Goal: Transaction & Acquisition: Purchase product/service

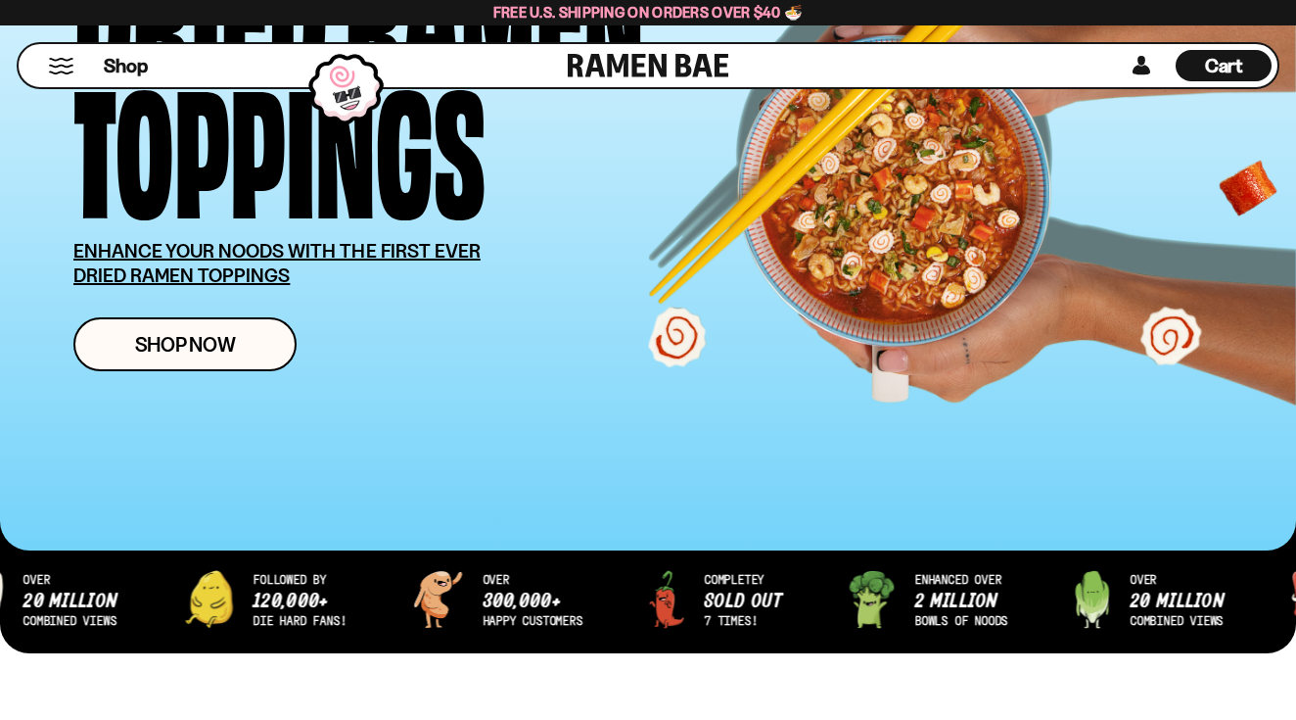
scroll to position [295, 0]
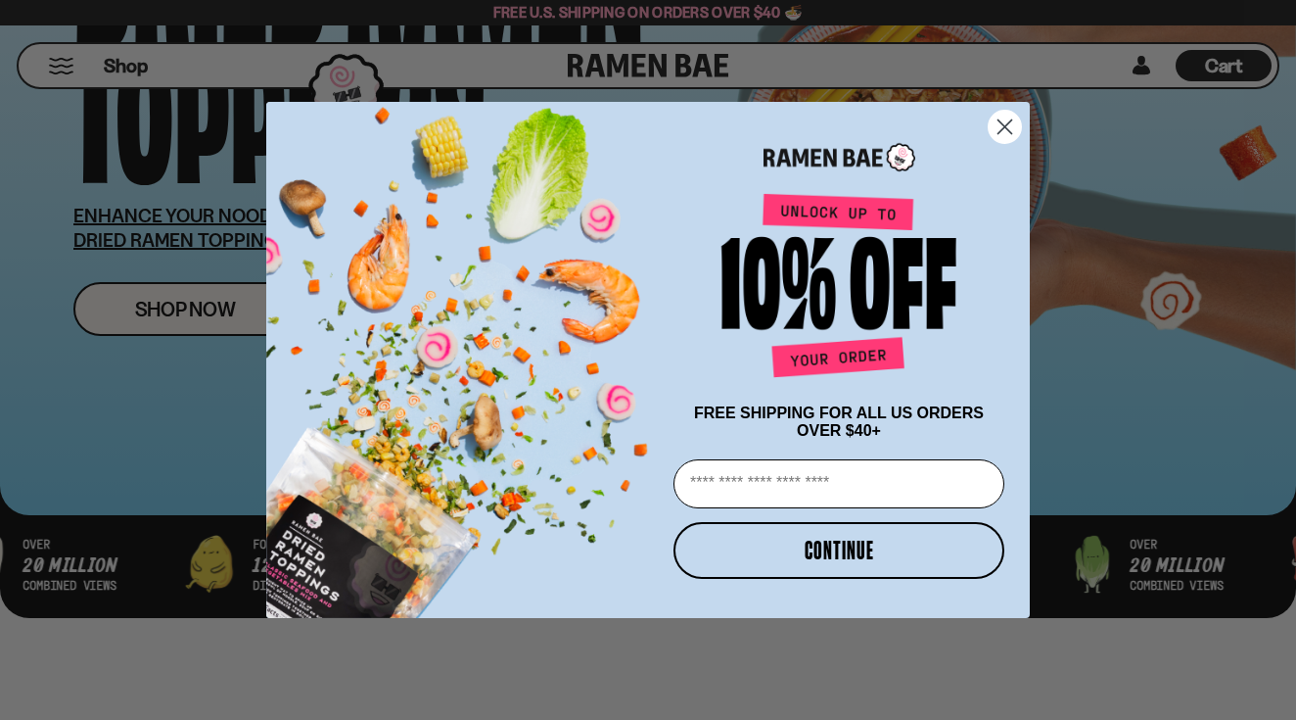
click at [881, 498] on input "Email" at bounding box center [839, 483] width 331 height 49
type input "**********"
click at [888, 543] on button "CONTINUE" at bounding box center [839, 550] width 331 height 57
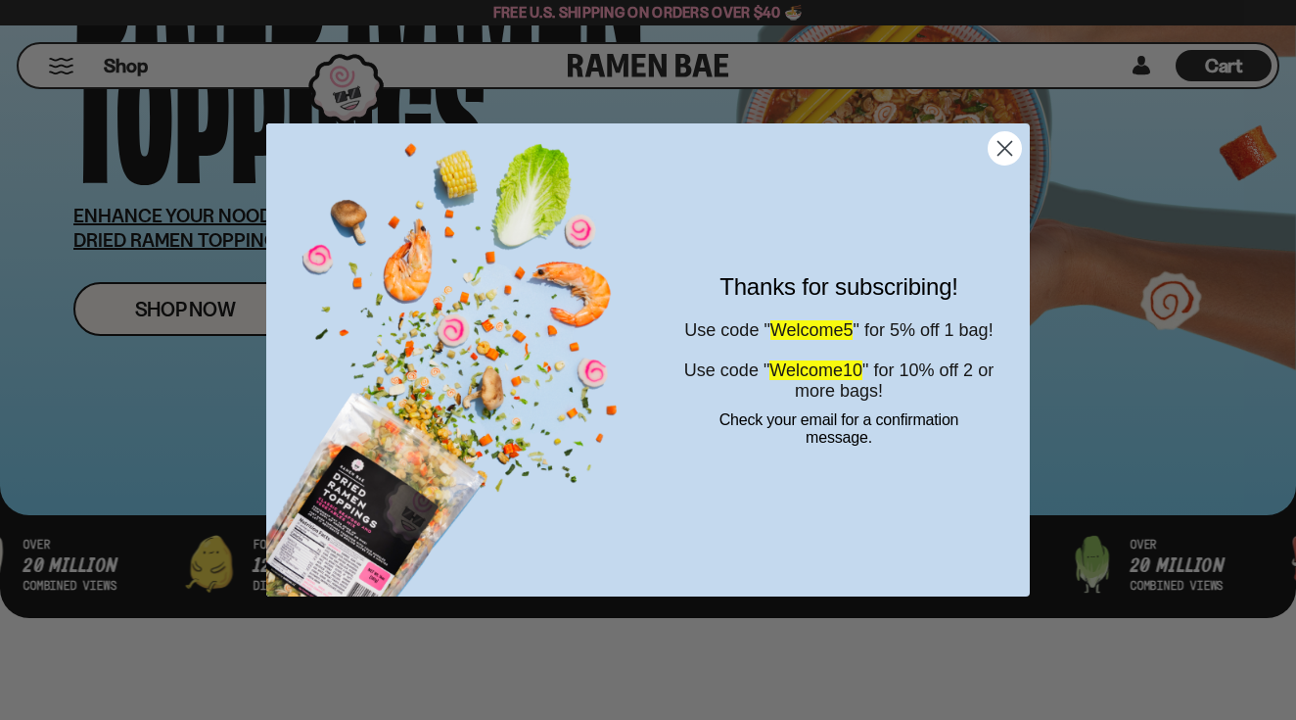
click at [1001, 152] on circle "Close dialog" at bounding box center [1005, 148] width 32 height 32
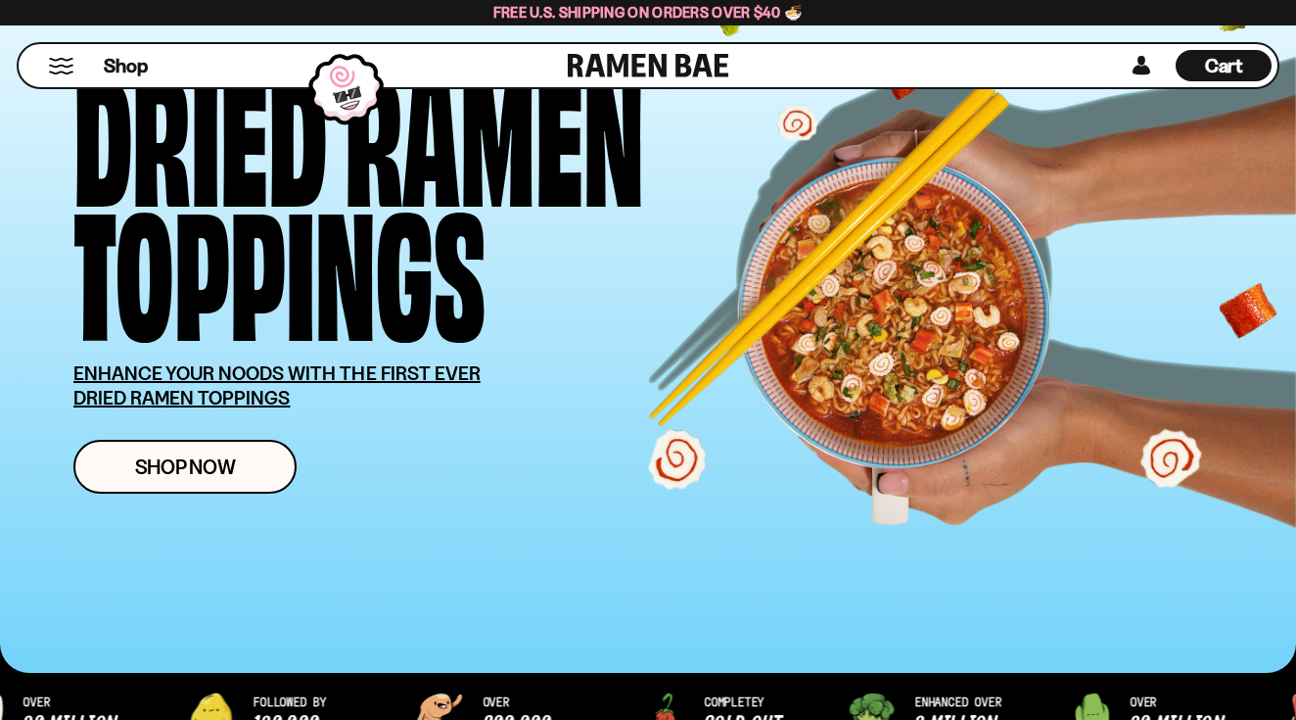
scroll to position [111, 0]
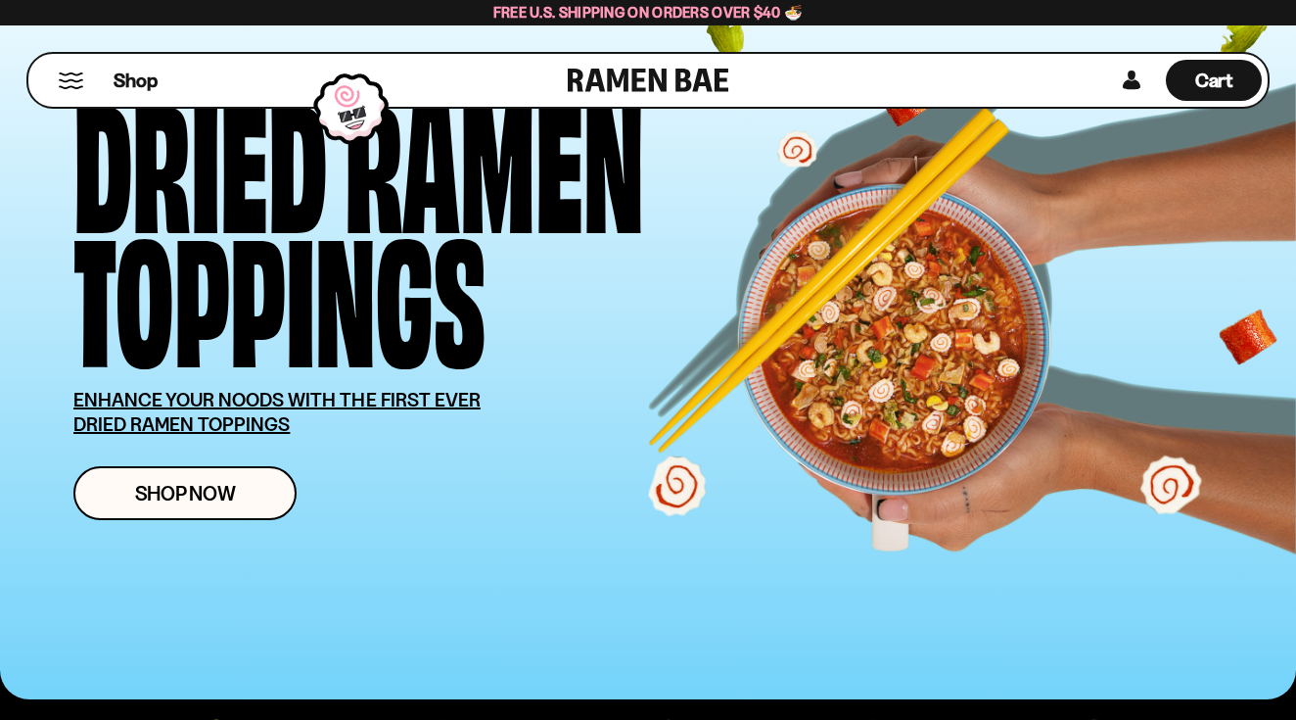
click at [62, 78] on button "Mobile Menu Trigger" at bounding box center [71, 80] width 26 height 17
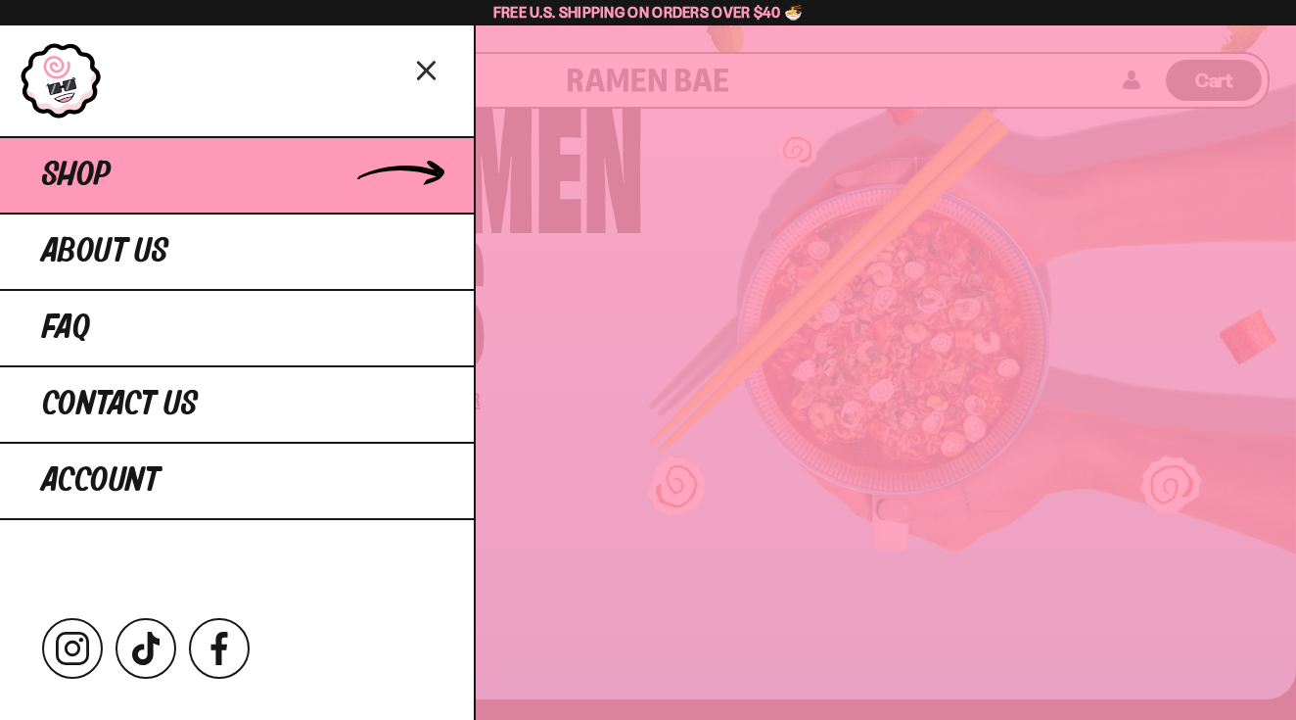
click at [373, 177] on link "Shop" at bounding box center [237, 174] width 474 height 76
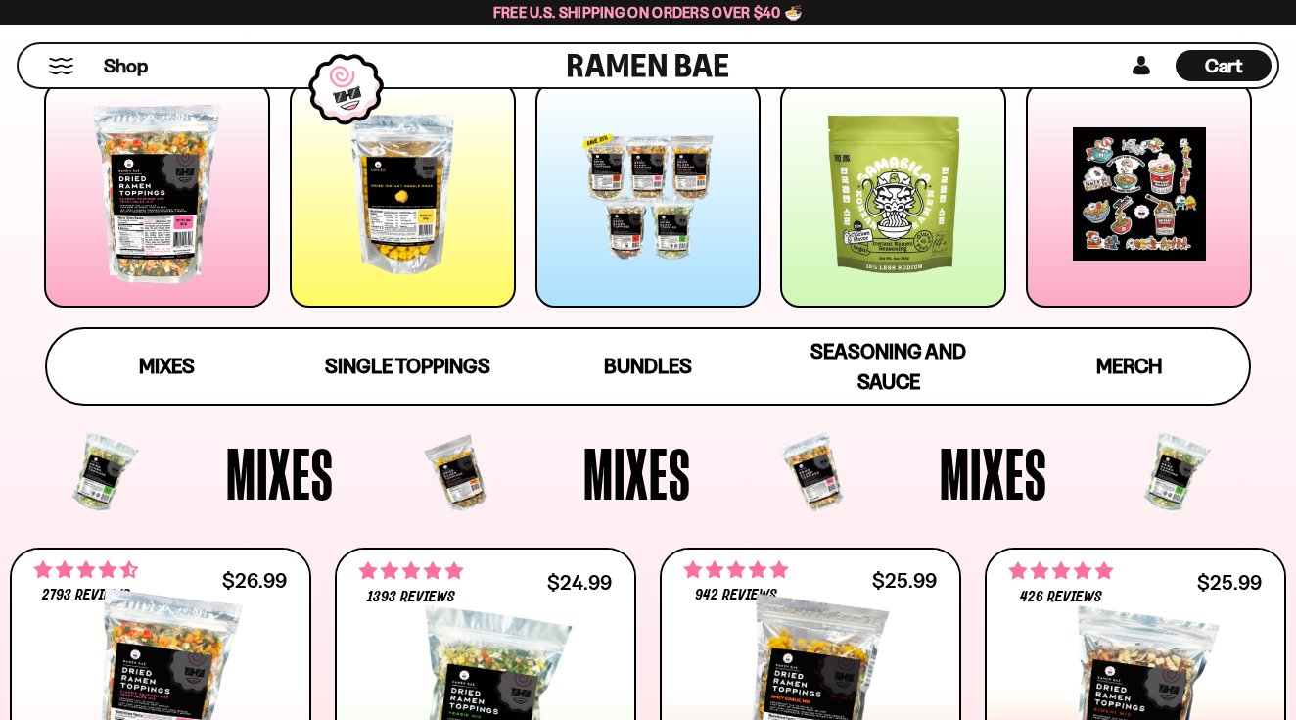
scroll to position [283, 0]
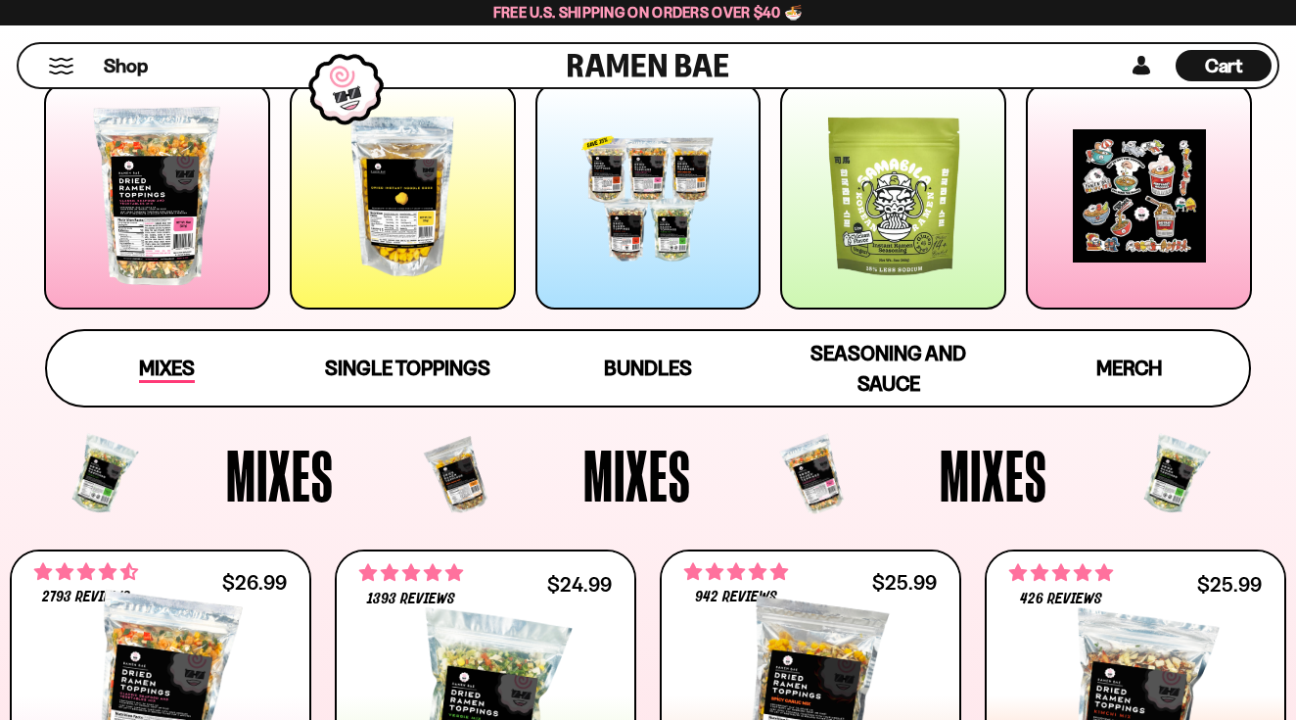
click at [171, 372] on span "Mixes" at bounding box center [167, 368] width 56 height 27
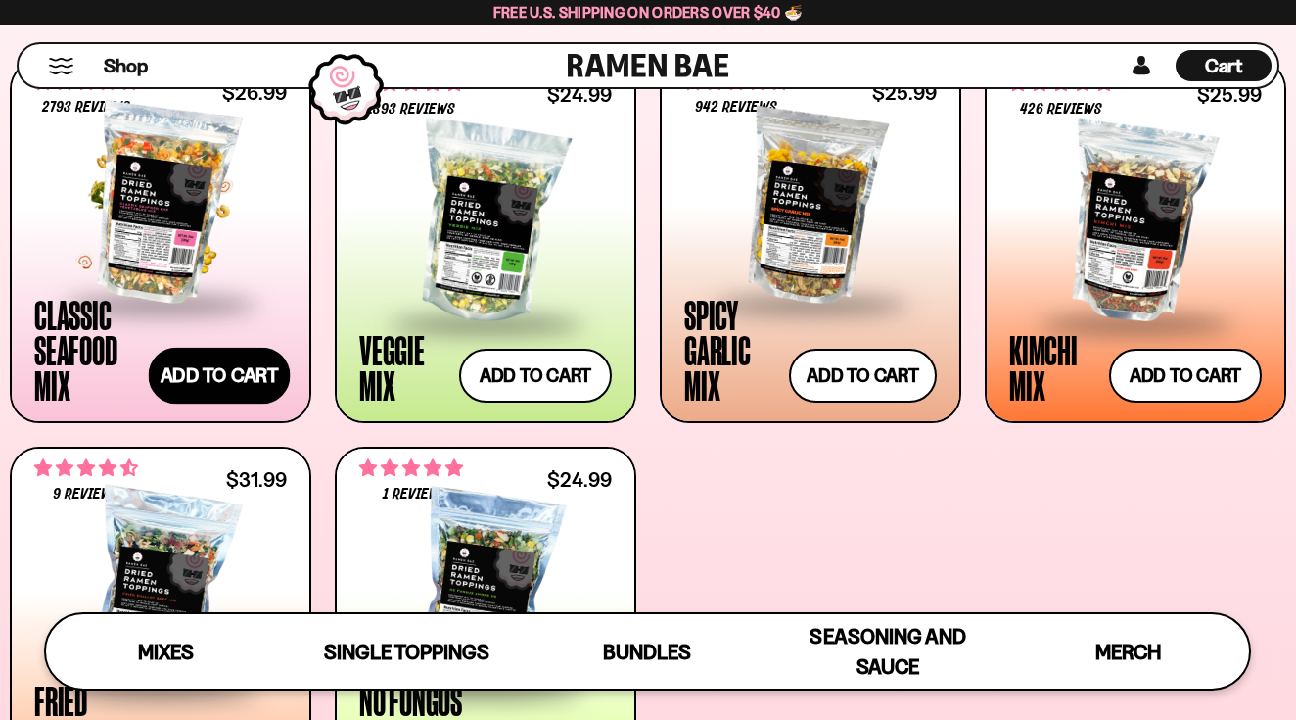
scroll to position [747, 0]
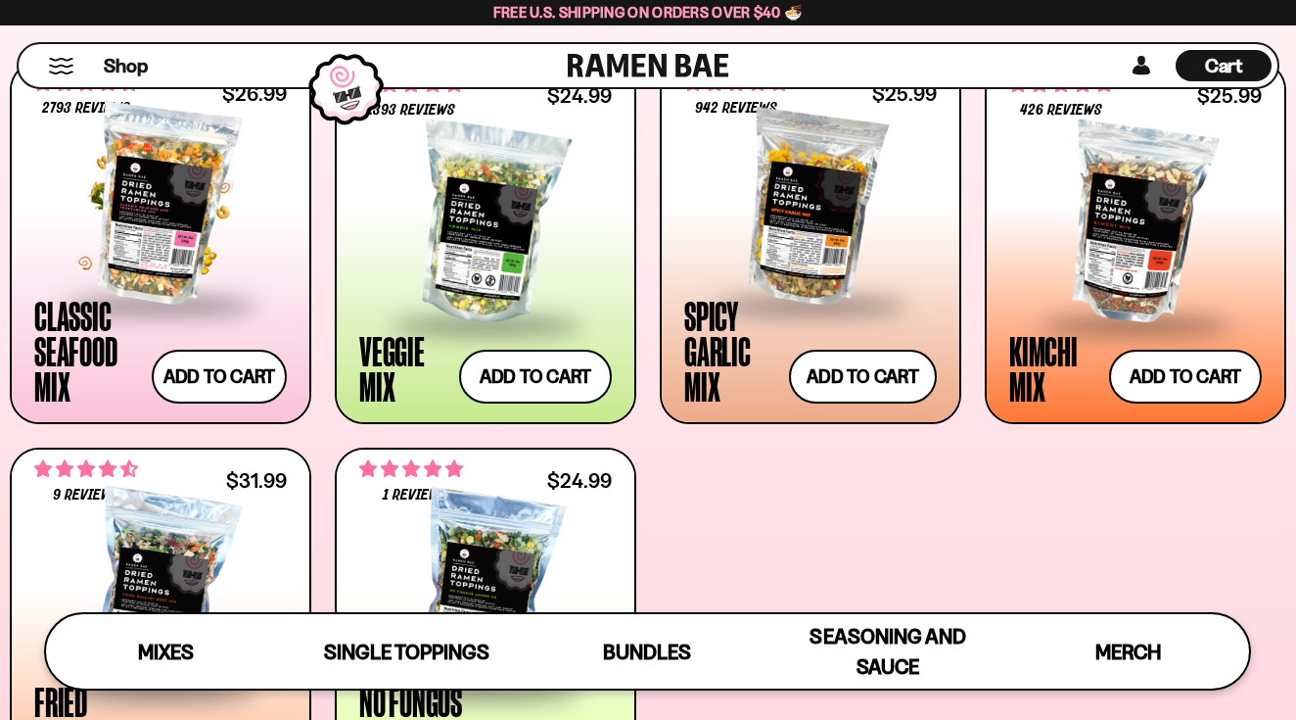
click at [190, 210] on div at bounding box center [160, 205] width 253 height 196
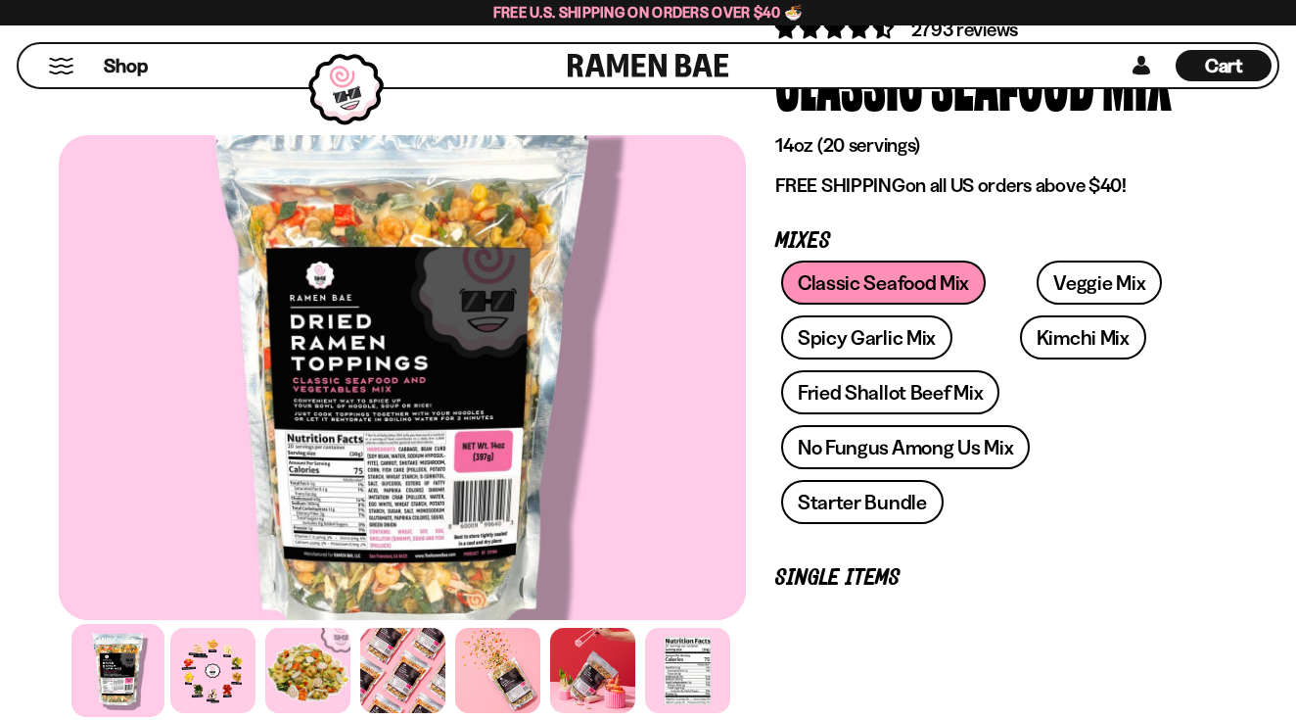
scroll to position [179, 0]
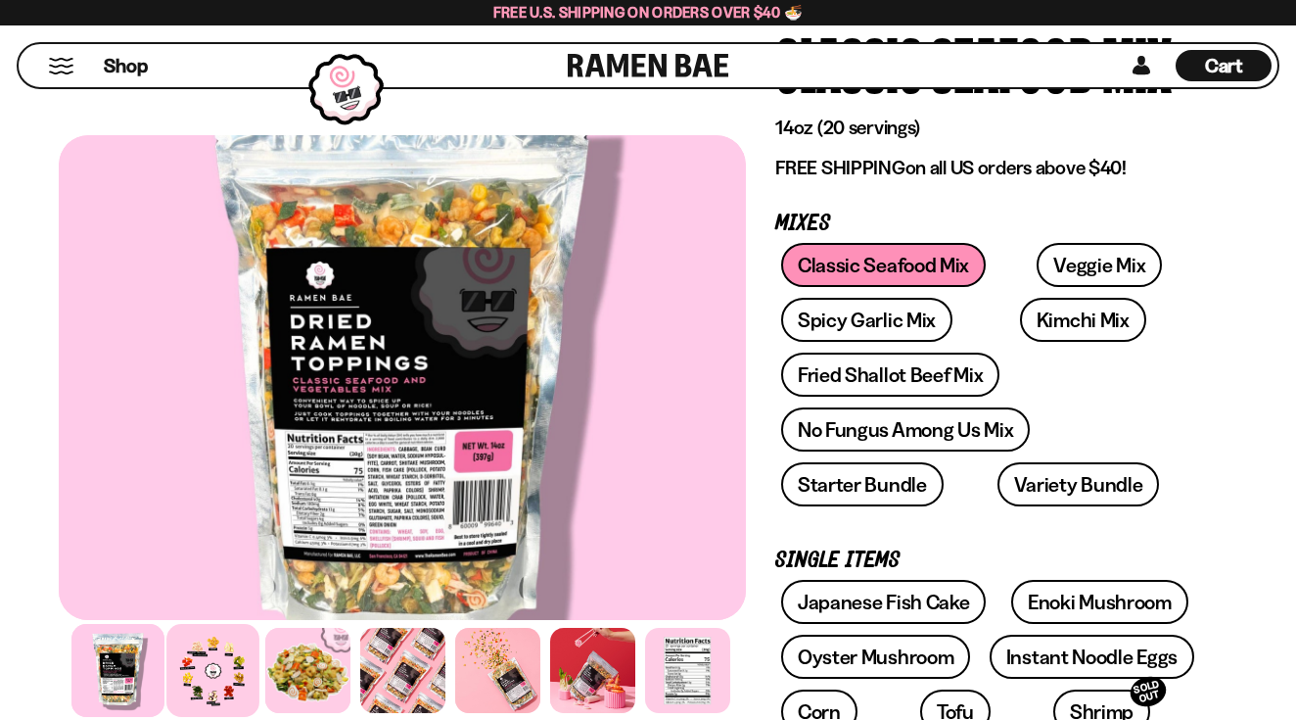
click at [201, 668] on div at bounding box center [212, 670] width 93 height 93
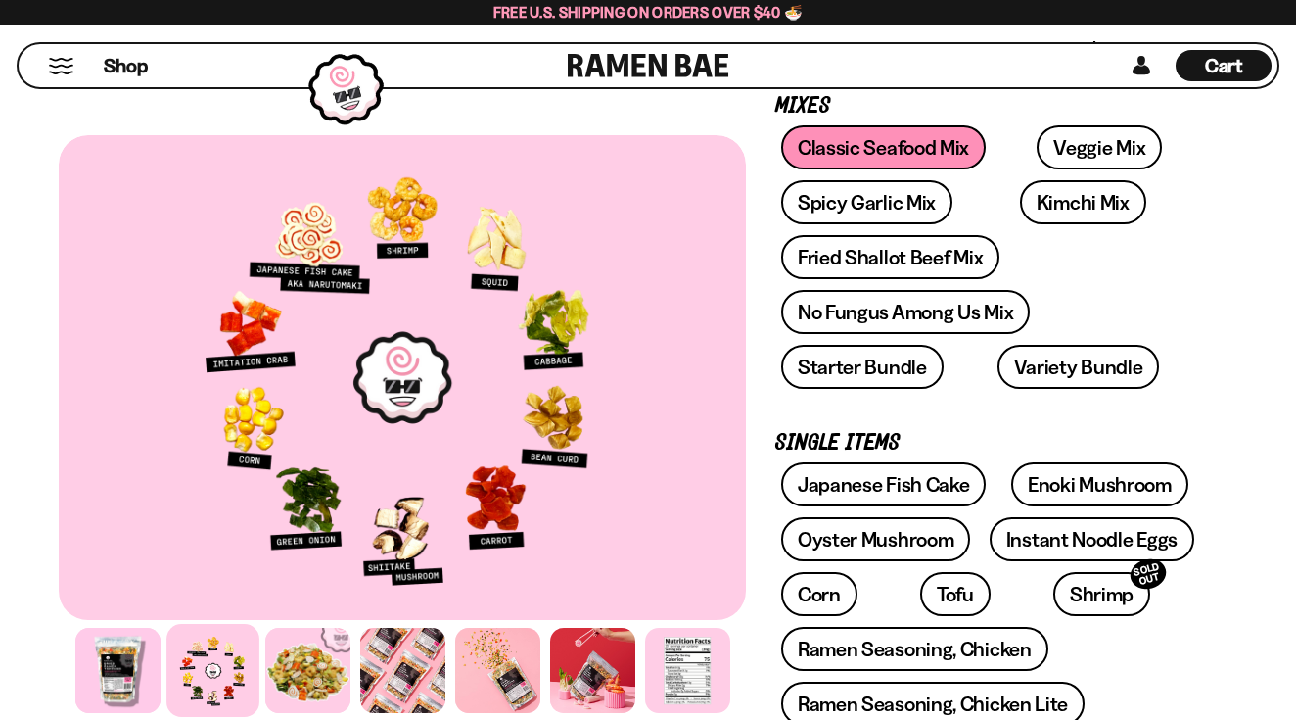
scroll to position [679, 0]
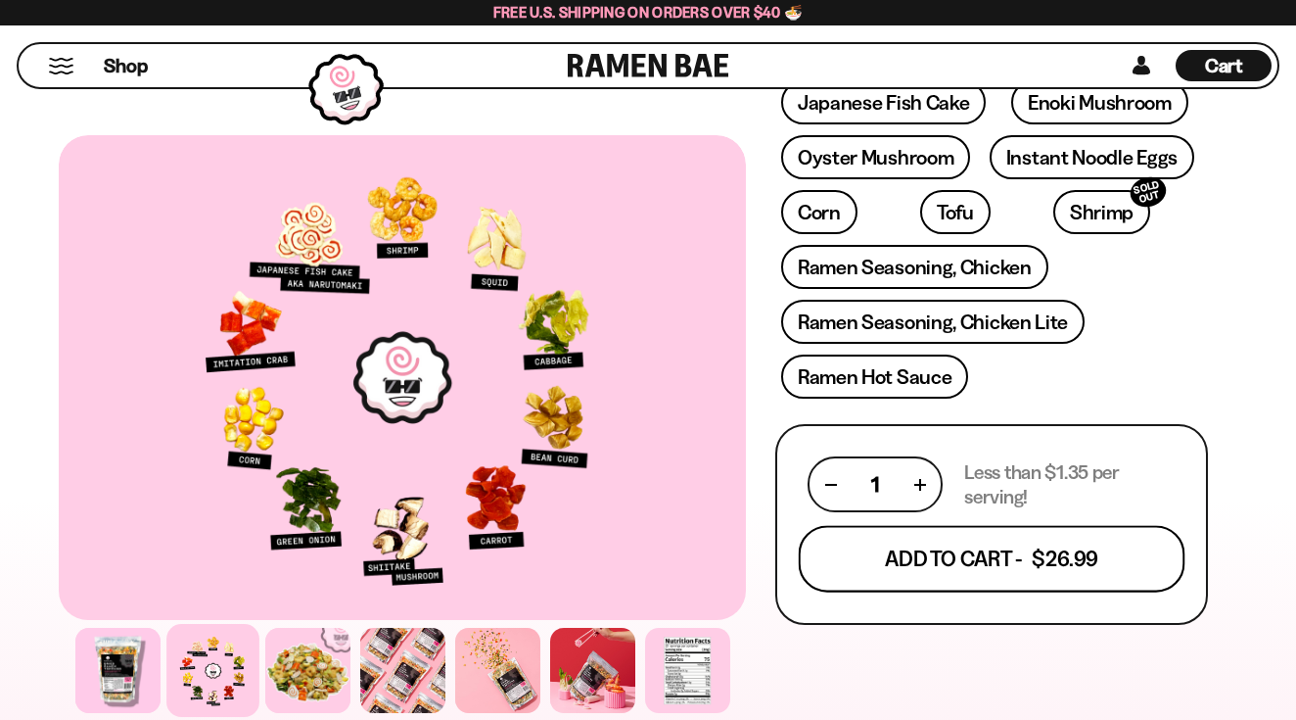
click at [906, 561] on button "Add To Cart - $26.99" at bounding box center [992, 559] width 386 height 67
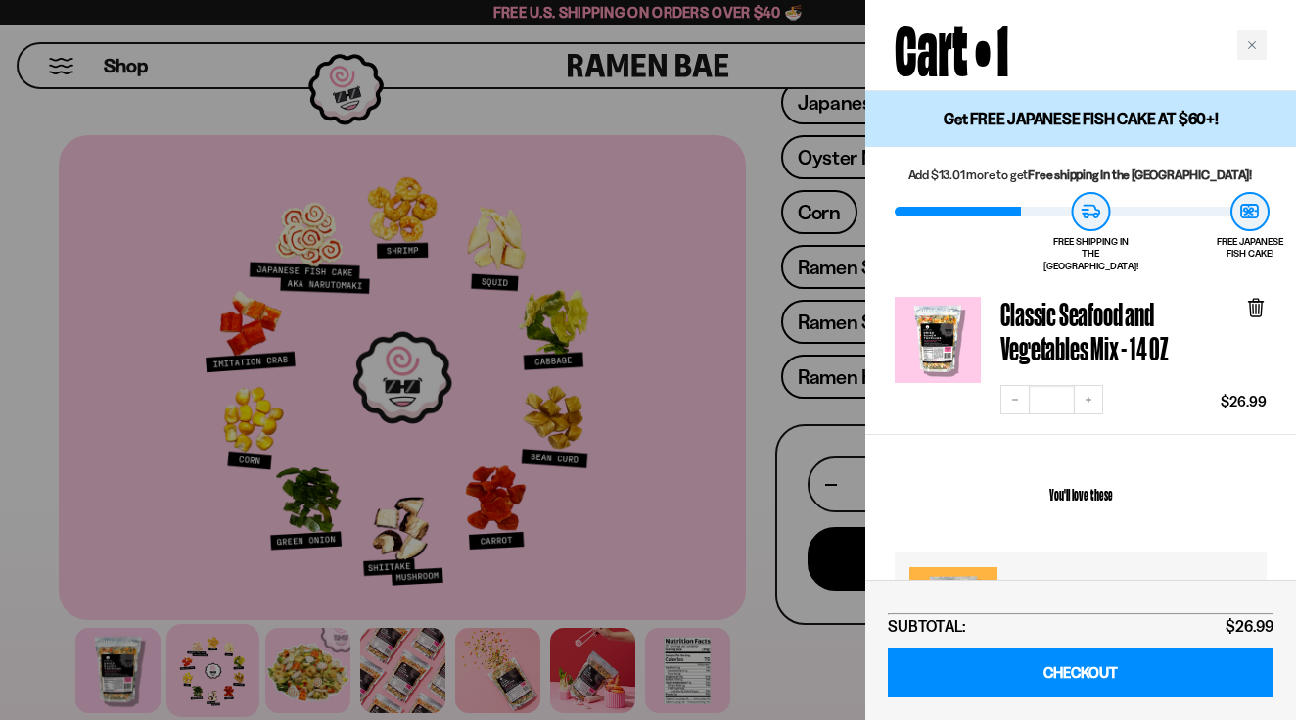
click at [780, 660] on div at bounding box center [648, 360] width 1296 height 720
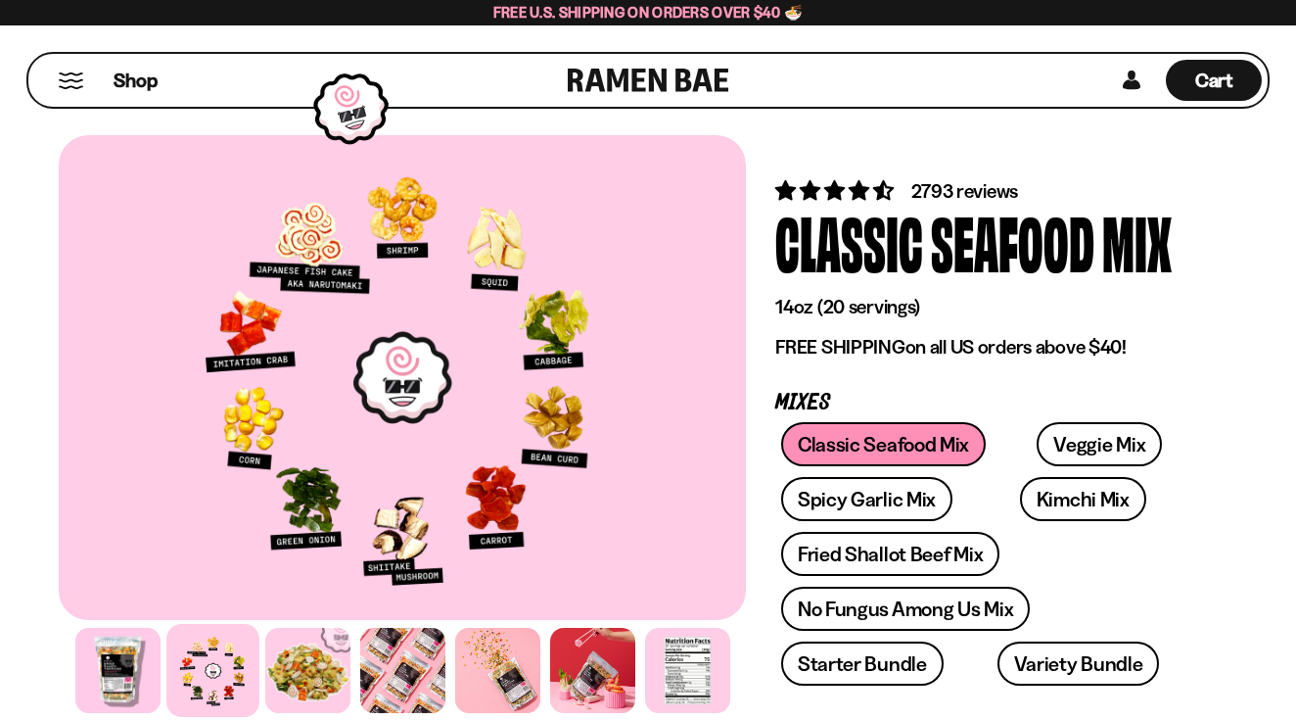
scroll to position [0, 0]
click at [862, 506] on link "Spicy Garlic Mix" at bounding box center [866, 499] width 171 height 44
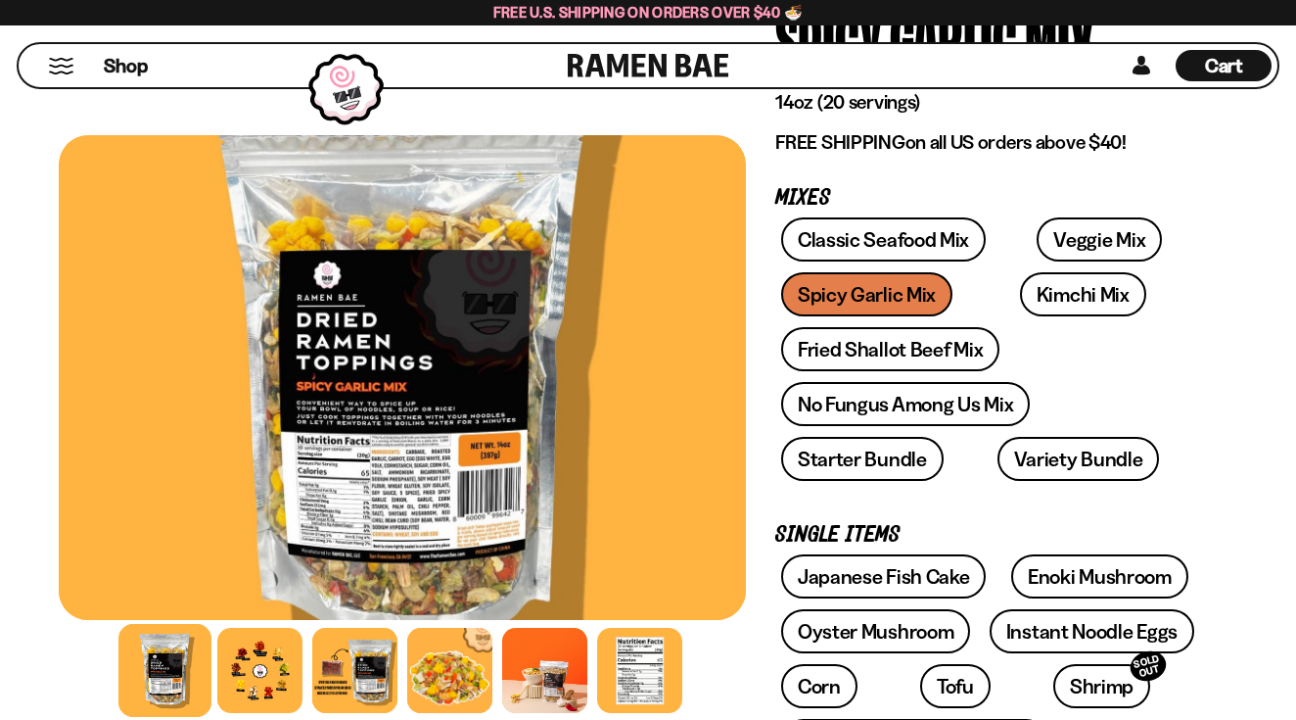
scroll to position [268, 0]
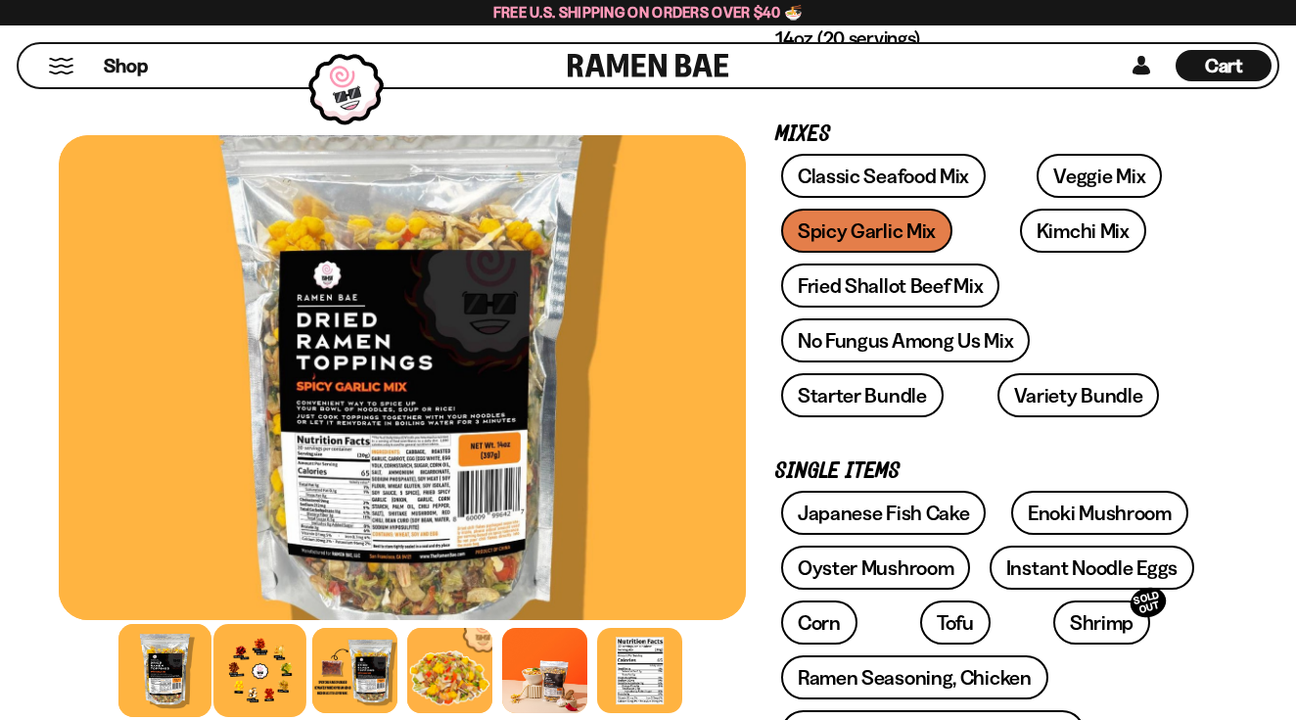
click at [255, 668] on div at bounding box center [259, 670] width 93 height 93
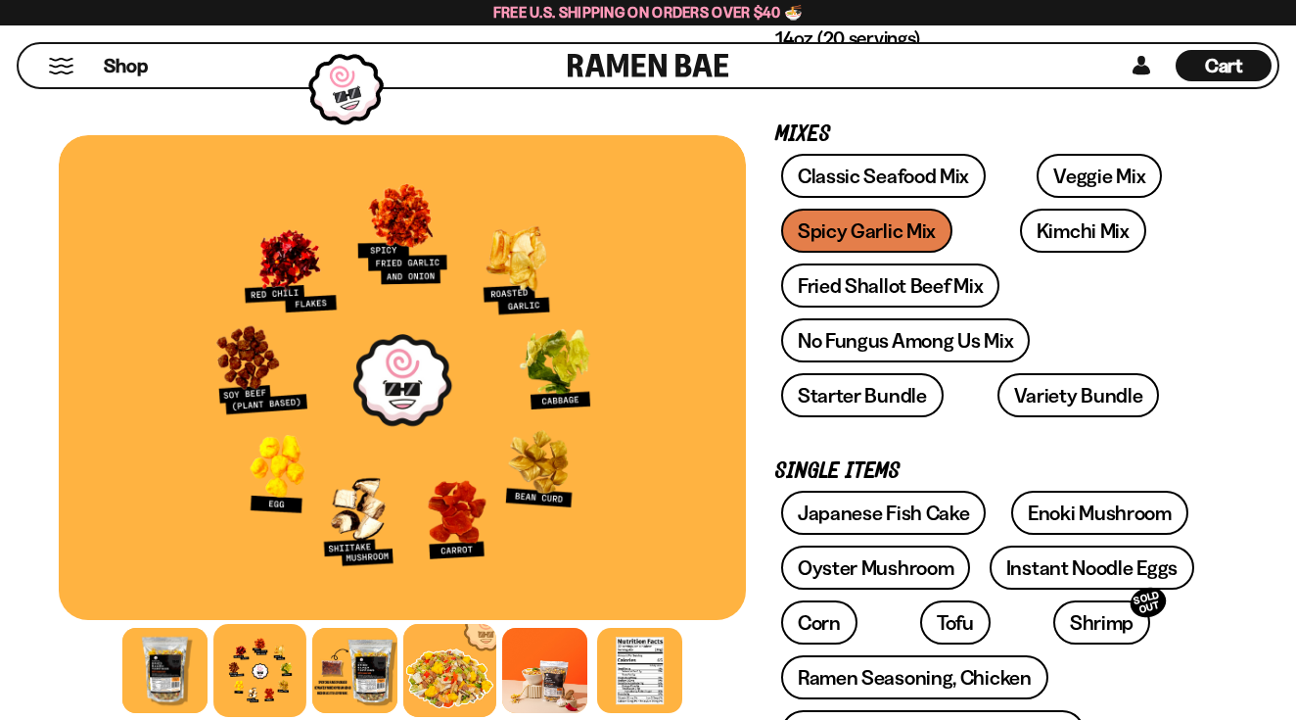
click at [436, 678] on div at bounding box center [449, 670] width 93 height 93
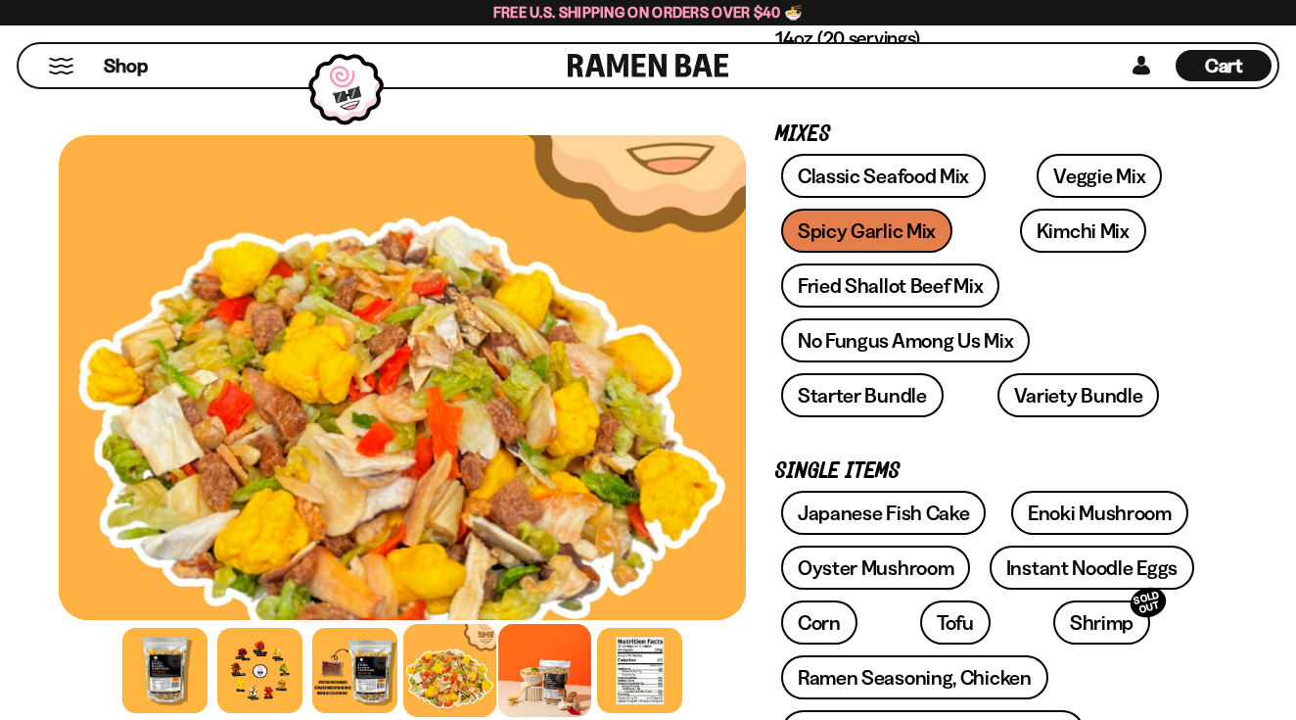
click at [546, 677] on div at bounding box center [544, 670] width 93 height 93
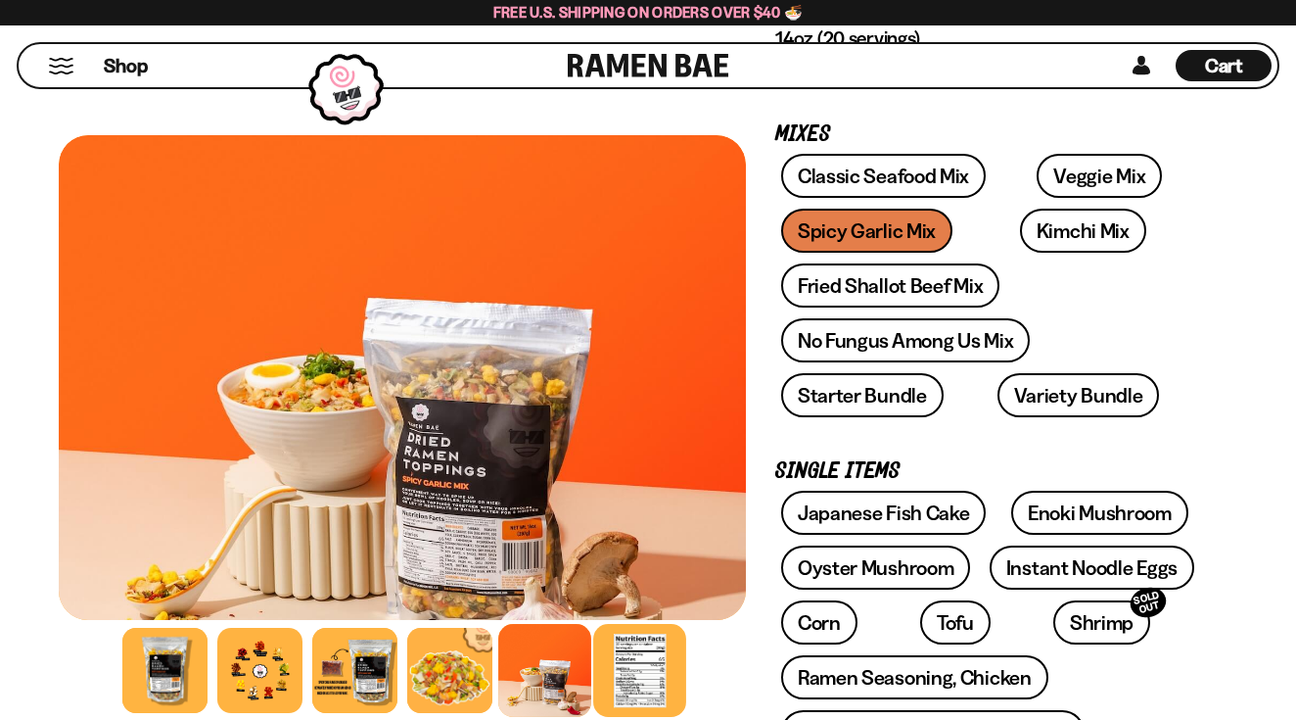
click at [646, 665] on div at bounding box center [639, 670] width 93 height 93
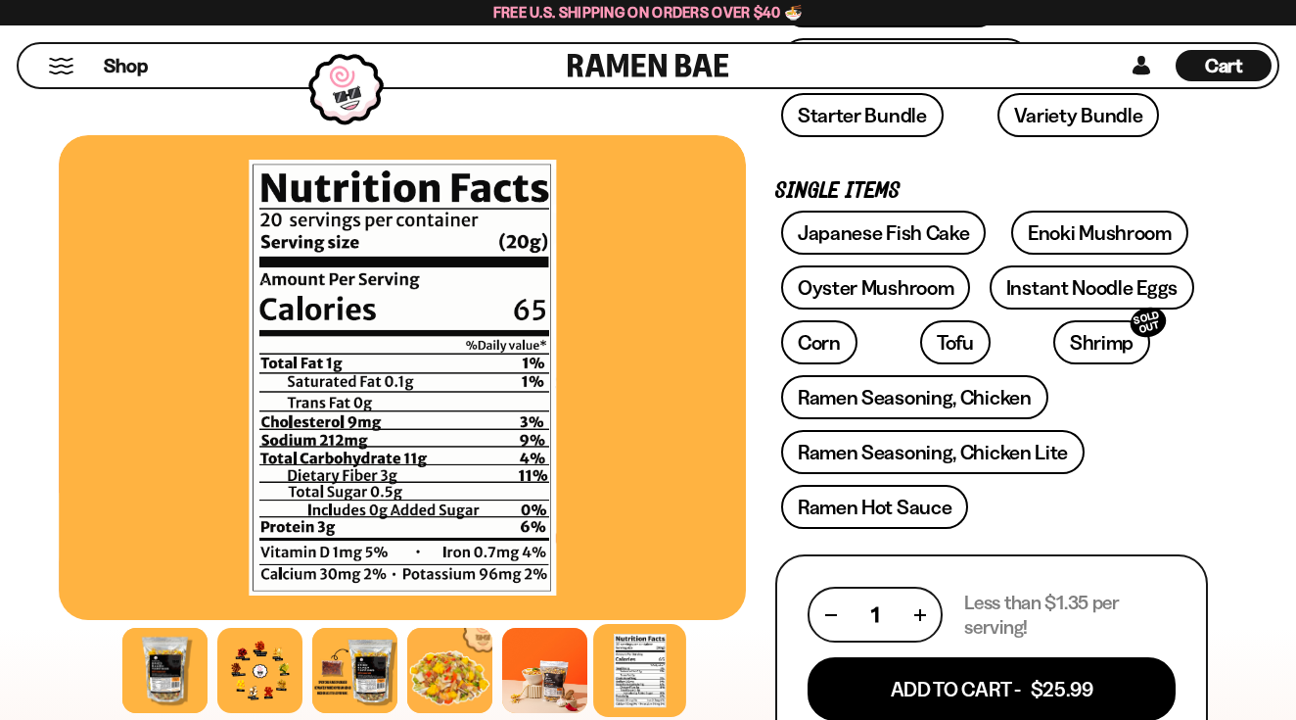
scroll to position [551, 0]
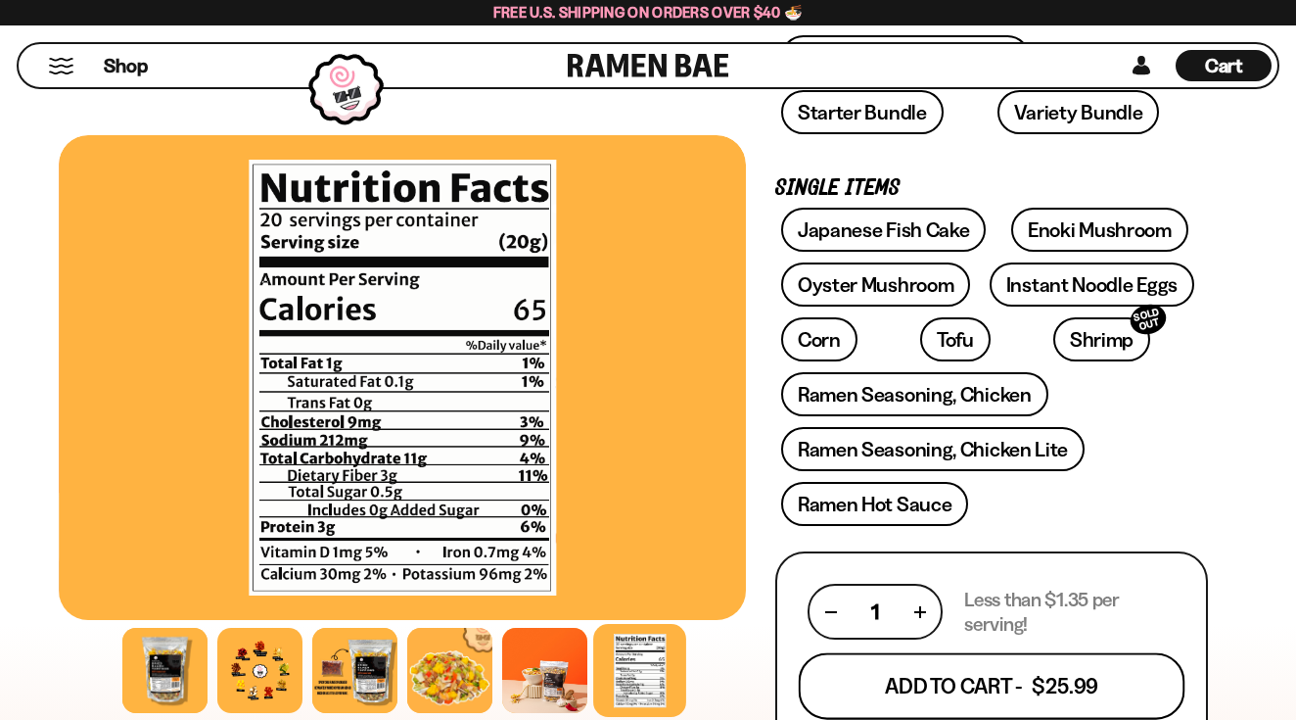
click at [1009, 685] on button "Add To Cart - $25.99" at bounding box center [992, 686] width 386 height 67
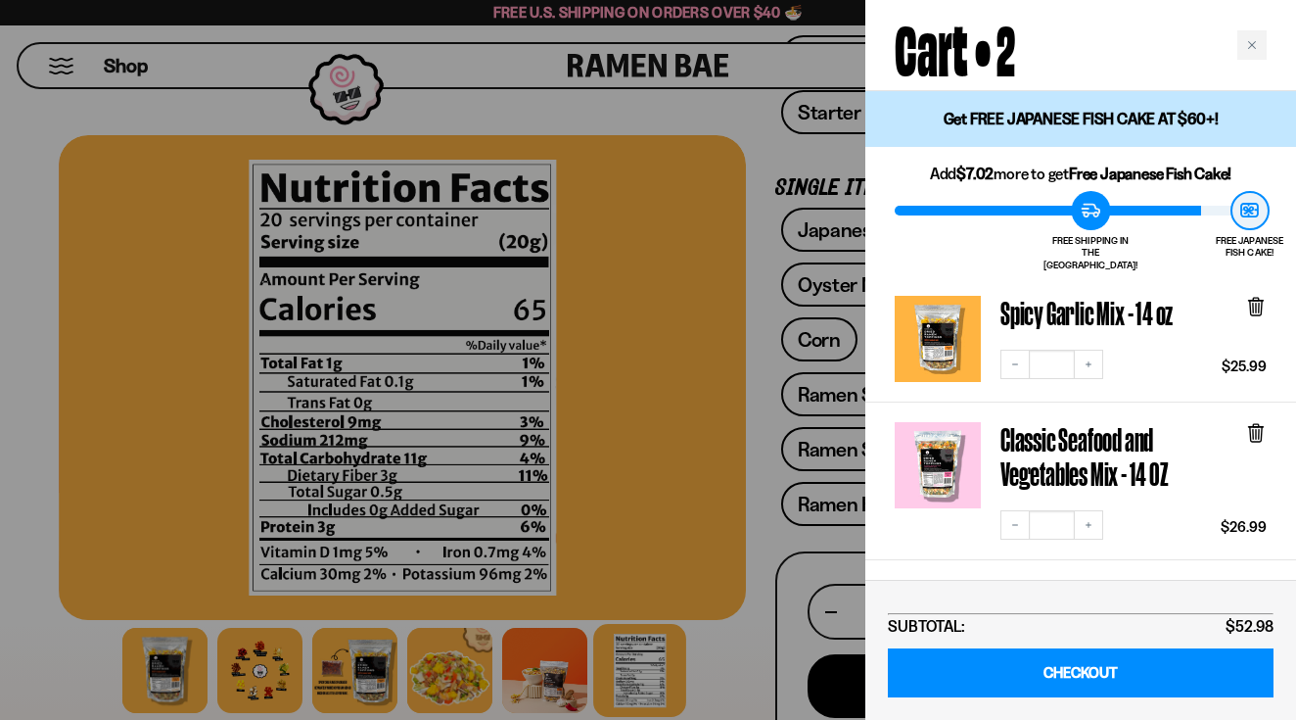
click at [733, 618] on div at bounding box center [648, 360] width 1296 height 720
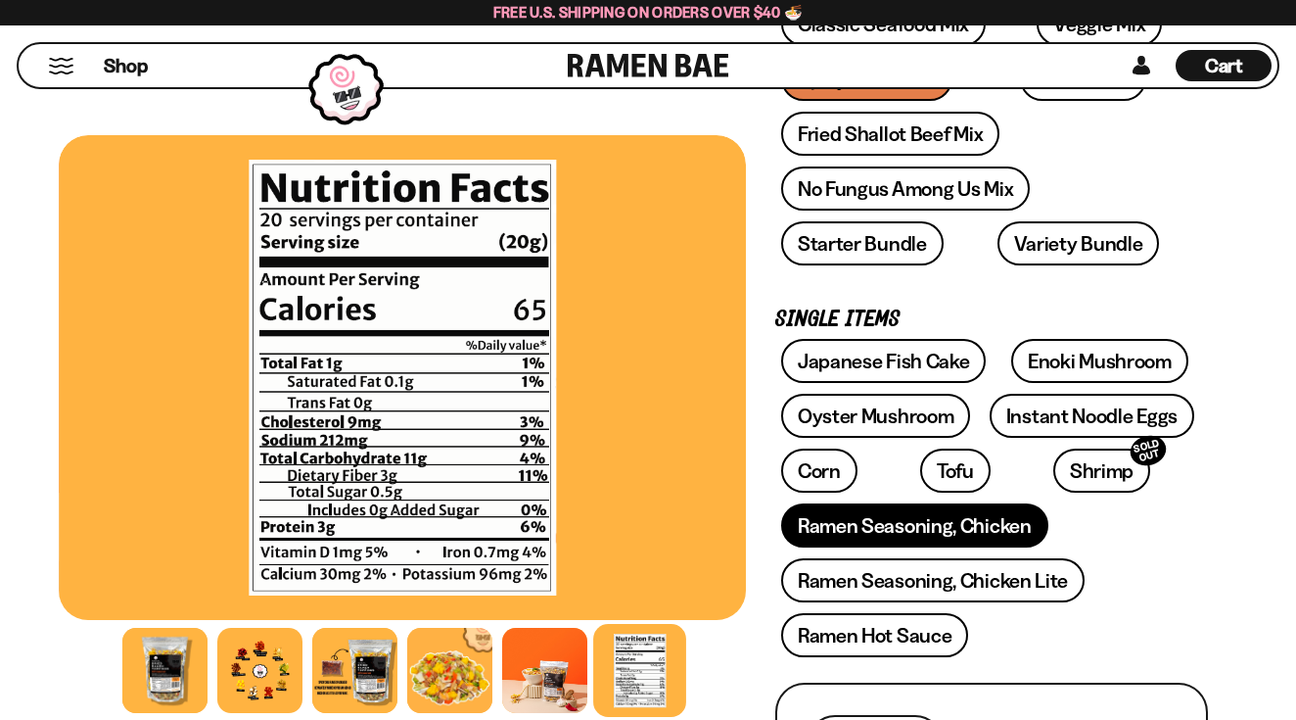
scroll to position [421, 0]
click at [926, 528] on link "Ramen Seasoning, Chicken" at bounding box center [914, 524] width 267 height 44
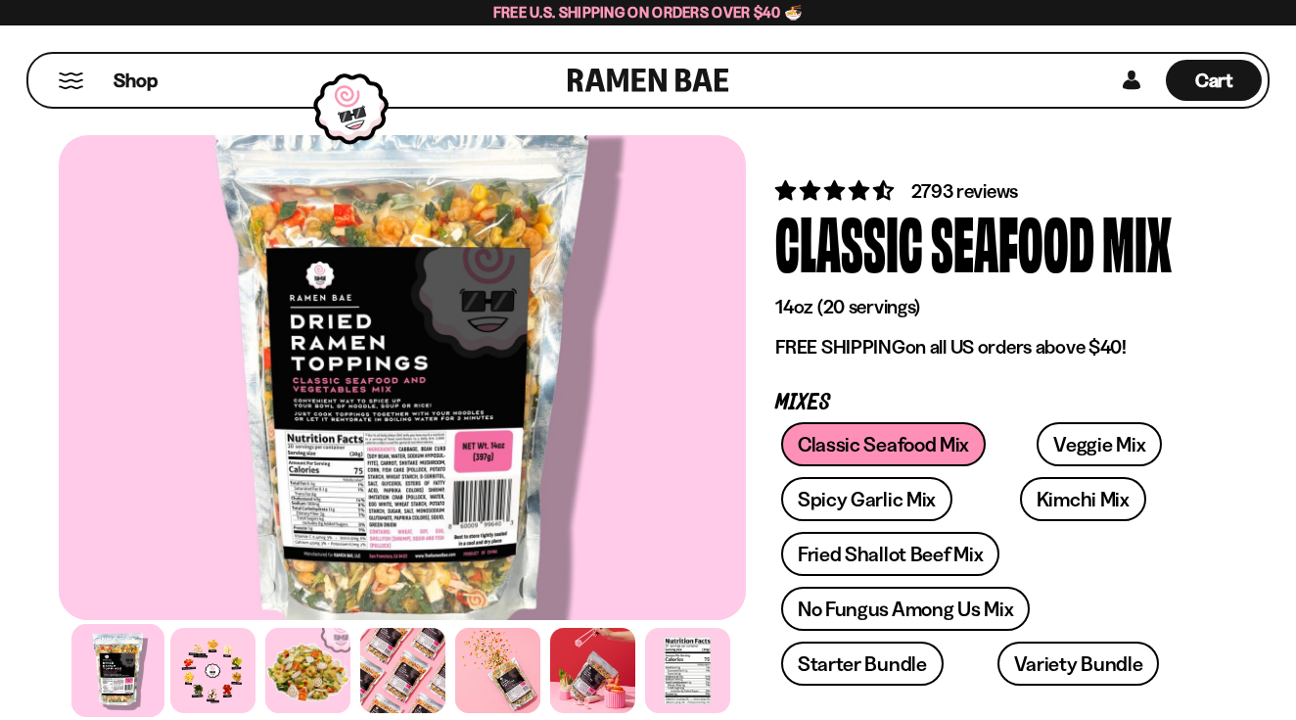
click at [70, 77] on button "Mobile Menu Trigger" at bounding box center [71, 80] width 26 height 17
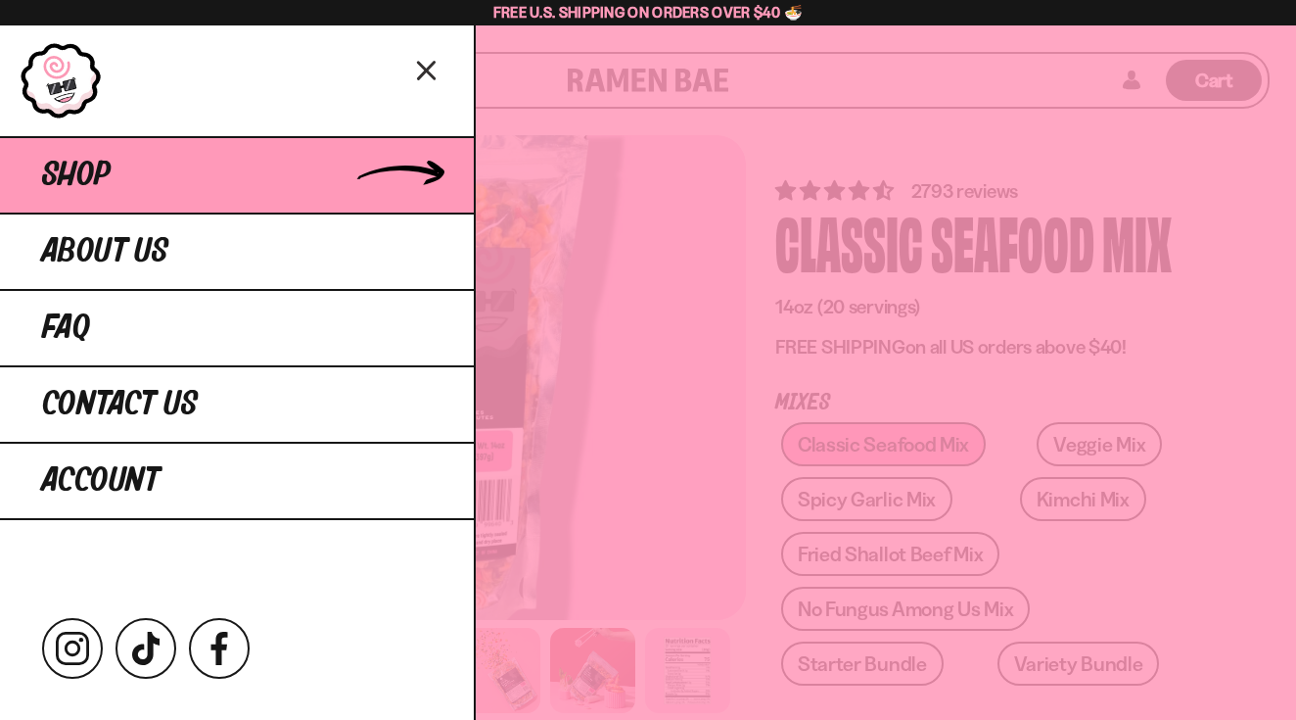
click at [307, 191] on link "Shop" at bounding box center [237, 174] width 474 height 76
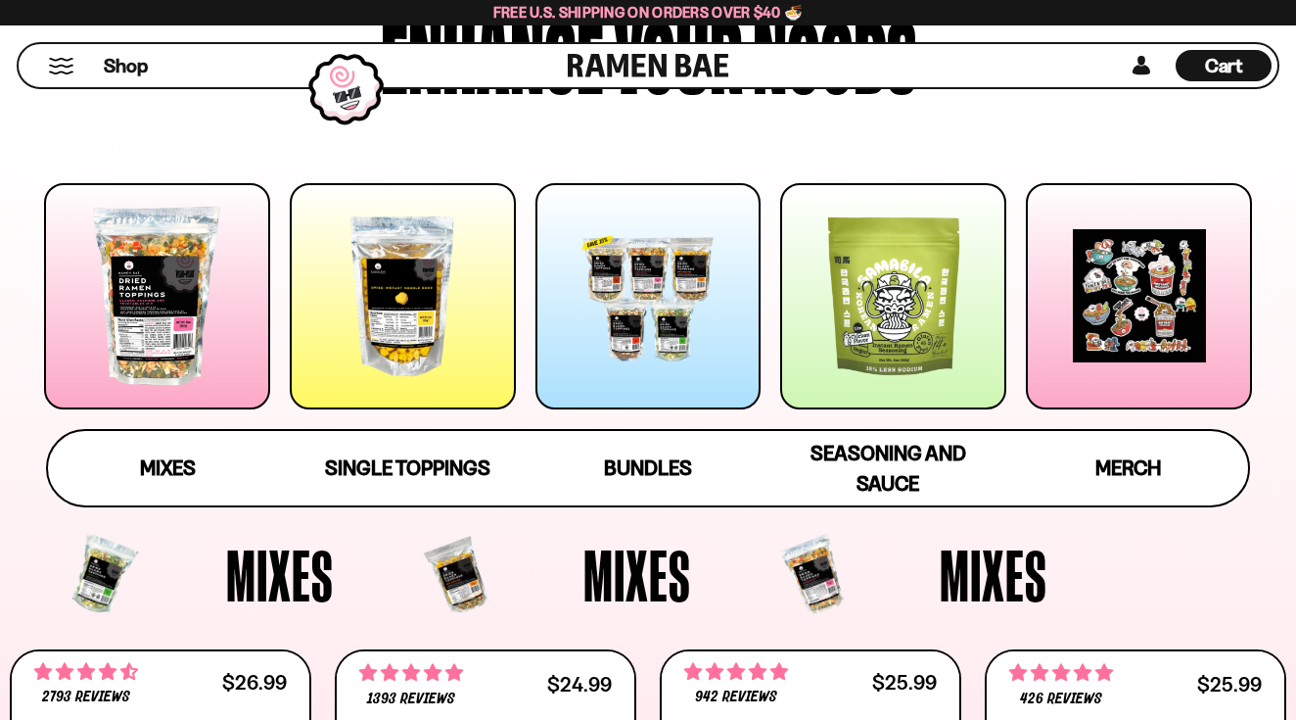
scroll to position [209, 0]
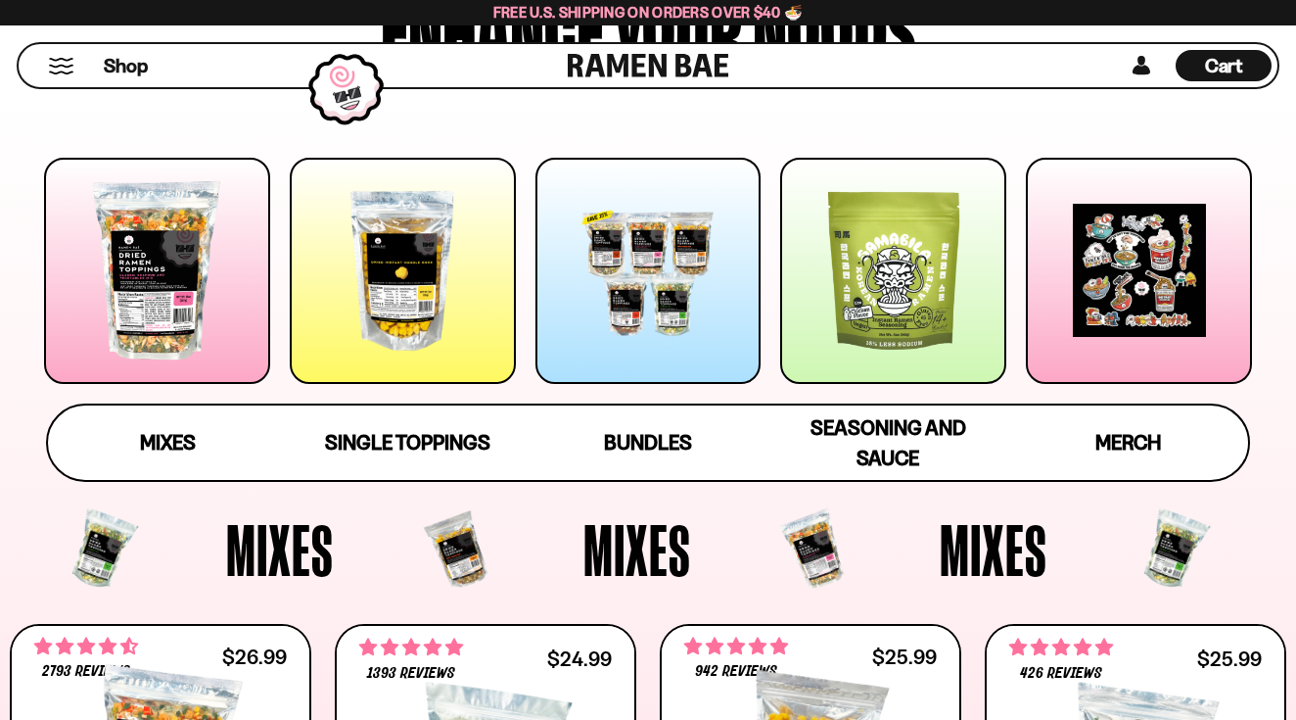
click at [444, 343] on div at bounding box center [403, 271] width 226 height 226
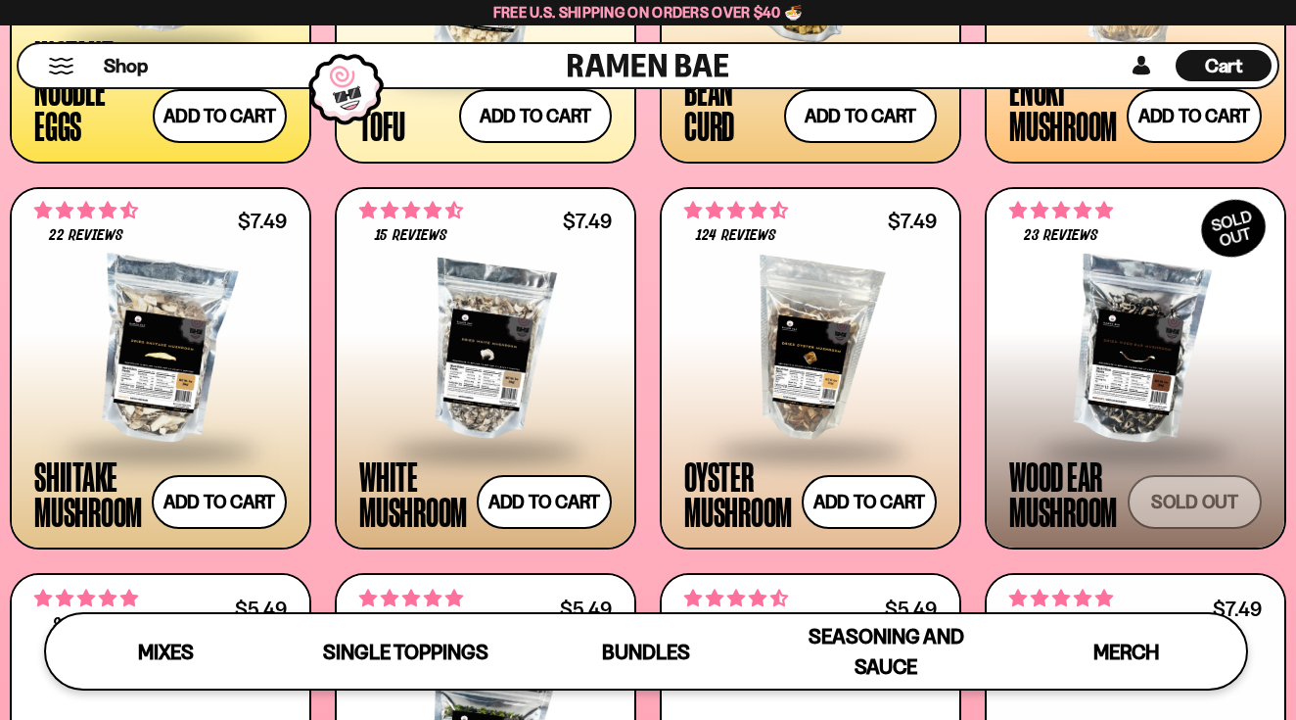
scroll to position [2322, 0]
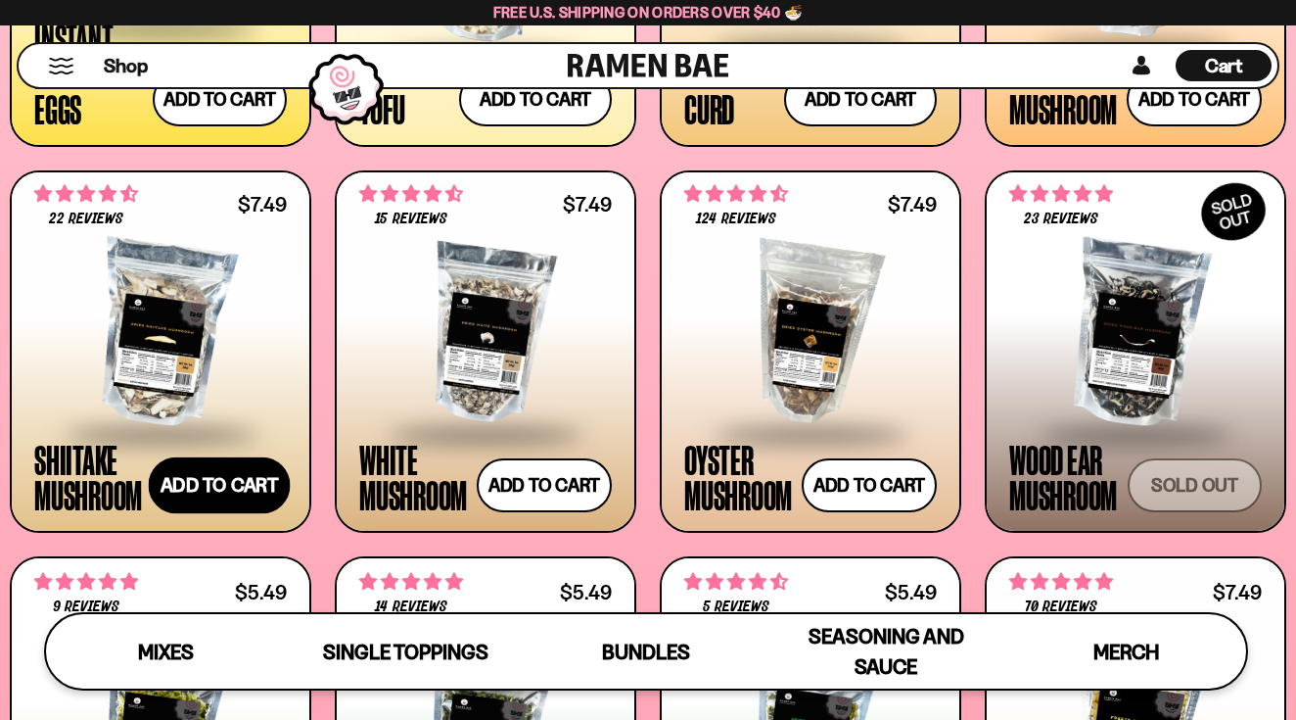
click at [208, 497] on button "Add to cart Add — Regular price $7.49 Regular price Sale price $7.49 Unit price…" at bounding box center [220, 485] width 142 height 57
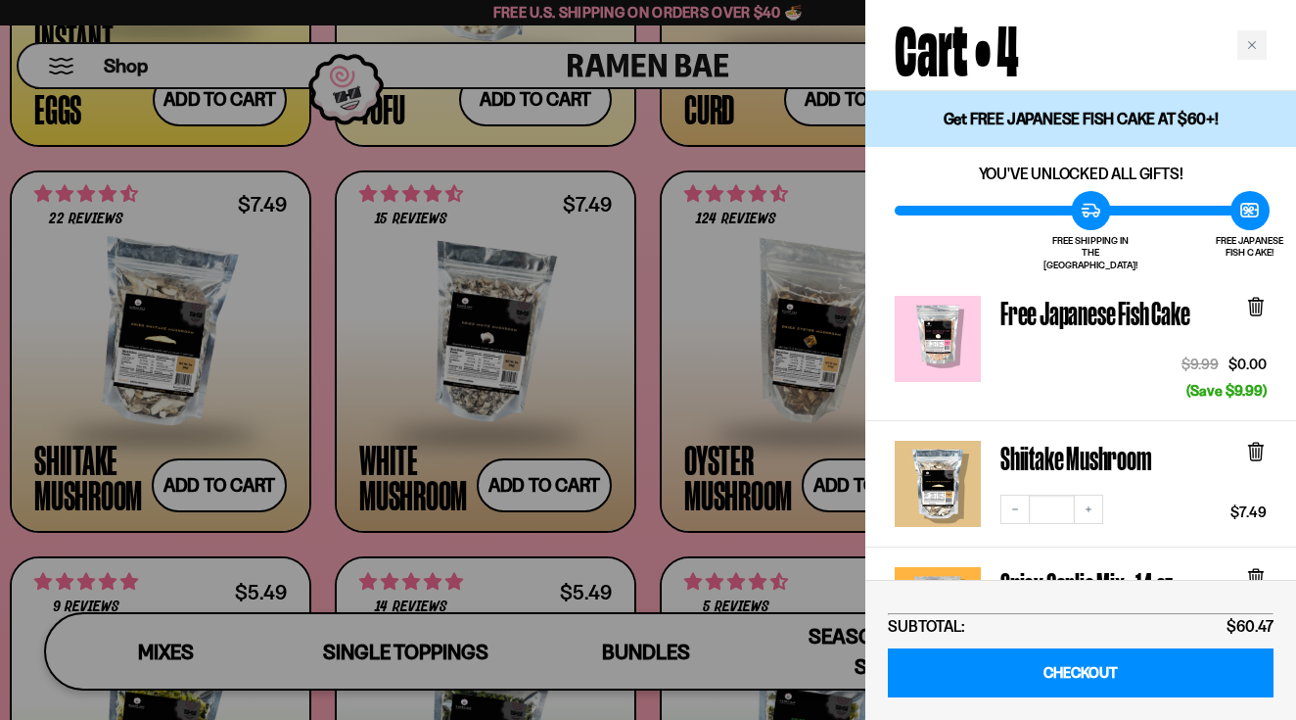
click at [653, 386] on div at bounding box center [648, 360] width 1296 height 720
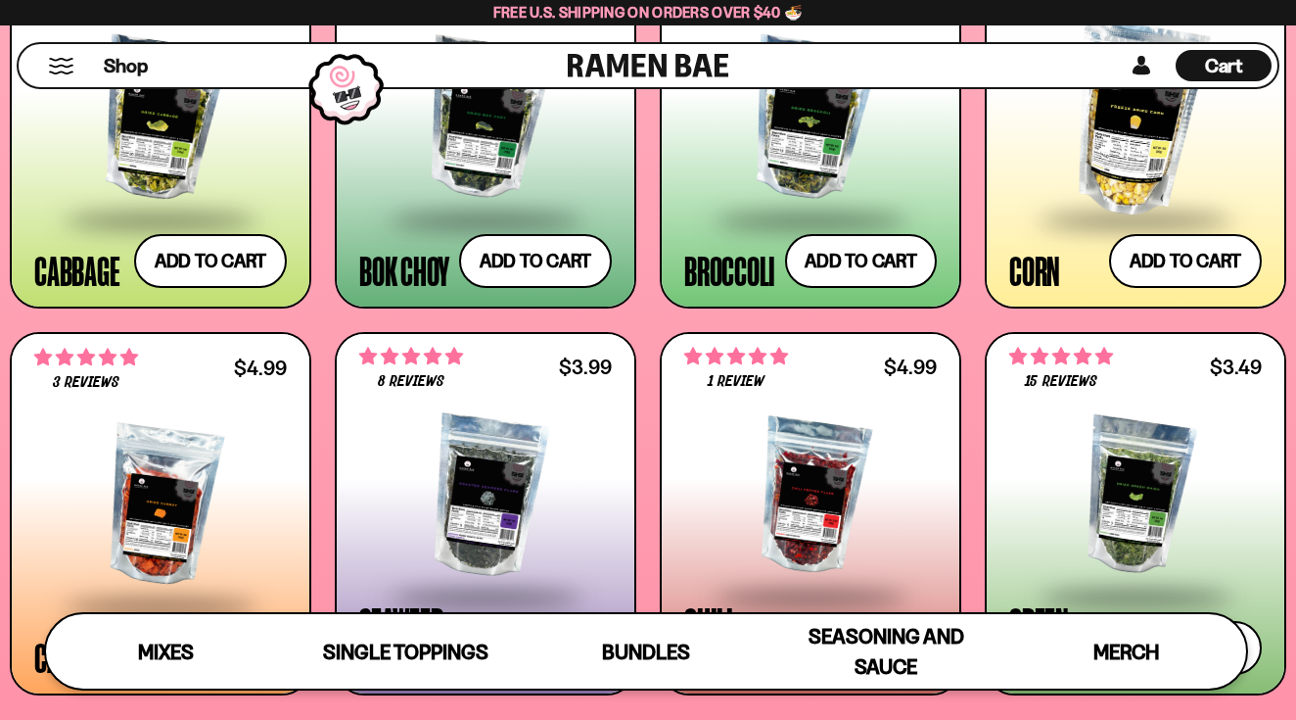
scroll to position [2939, 0]
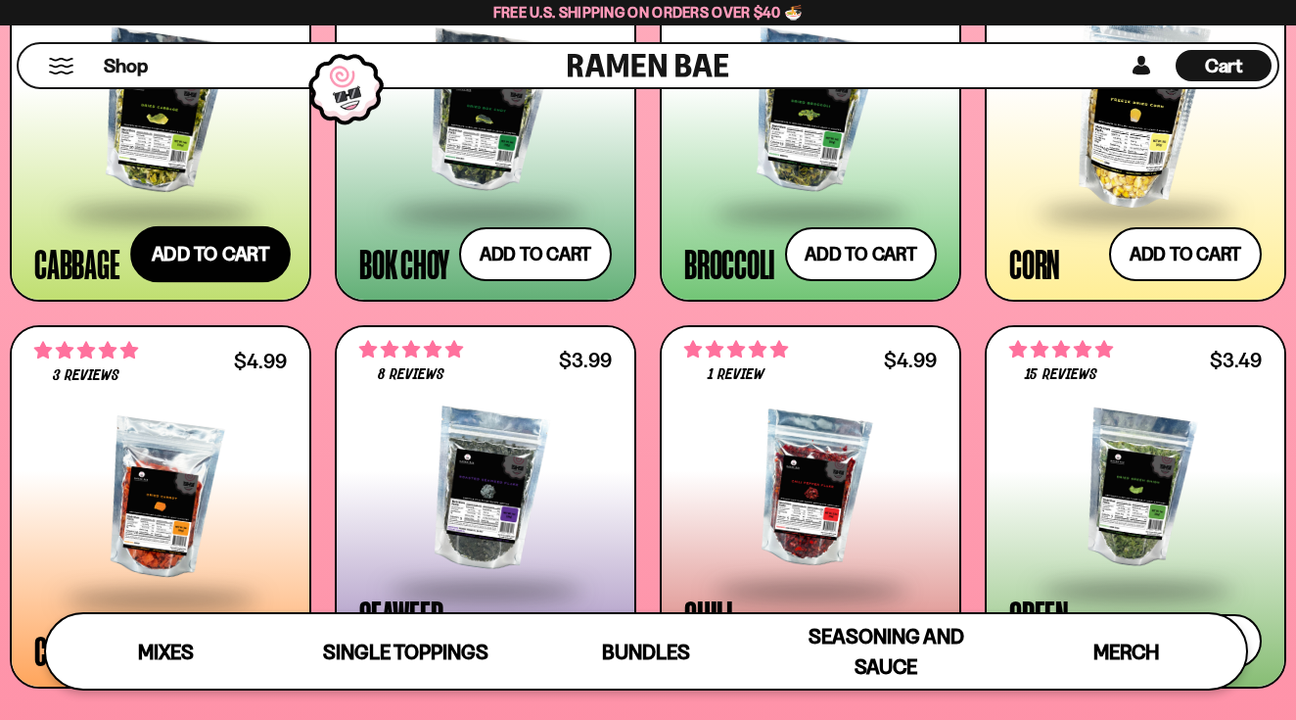
click at [189, 257] on button "Add to cart Add — Regular price $5.49 Regular price Sale price $5.49 Unit price…" at bounding box center [210, 254] width 161 height 57
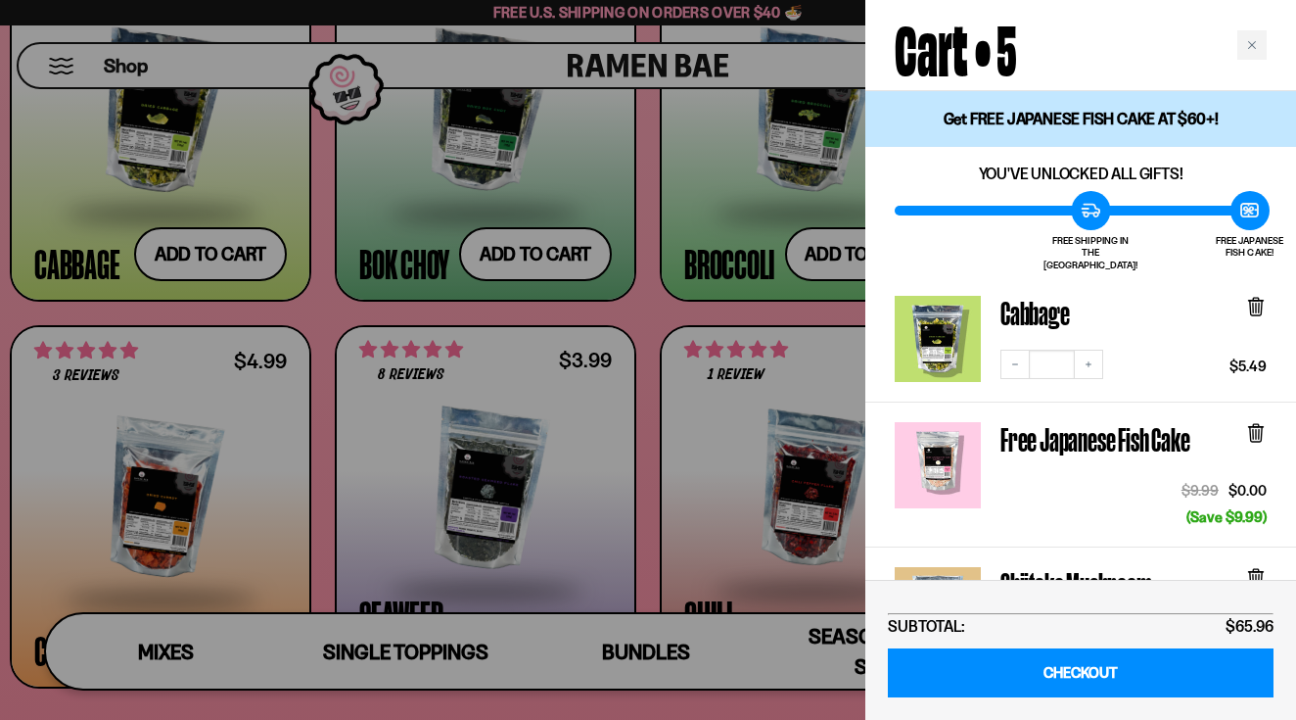
click at [418, 312] on div at bounding box center [648, 360] width 1296 height 720
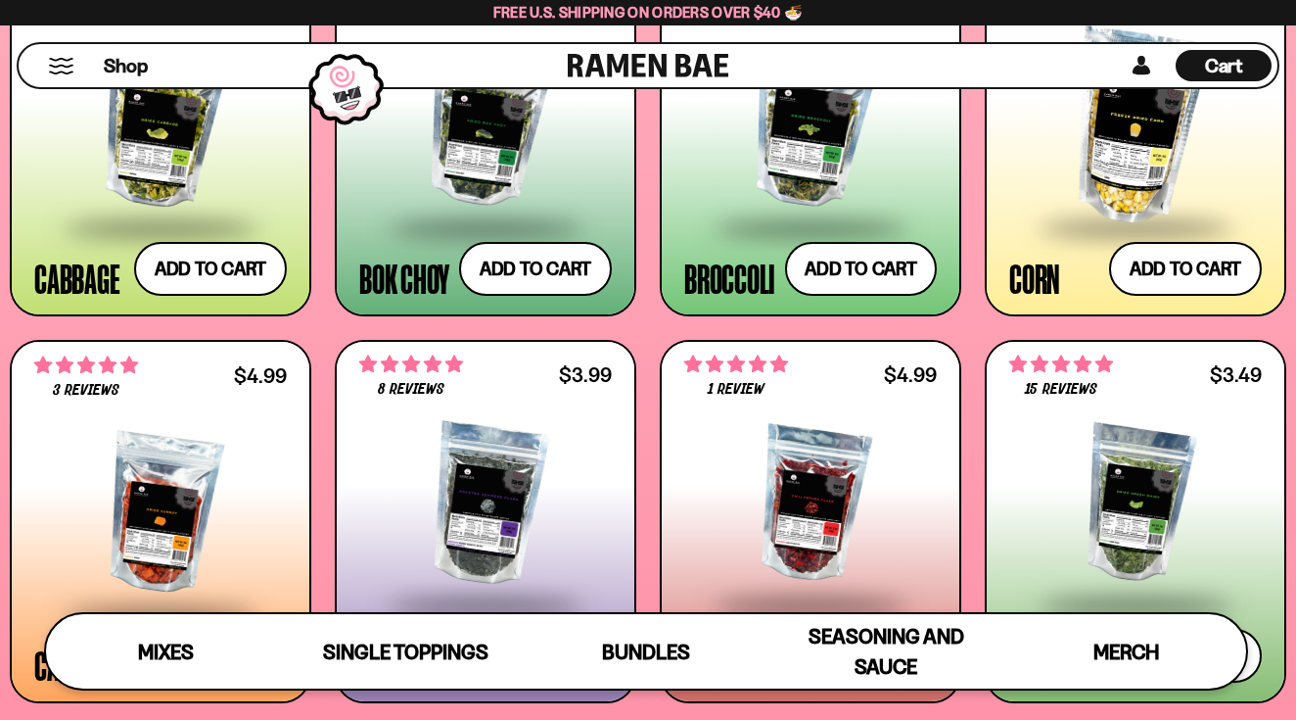
scroll to position [2909, 0]
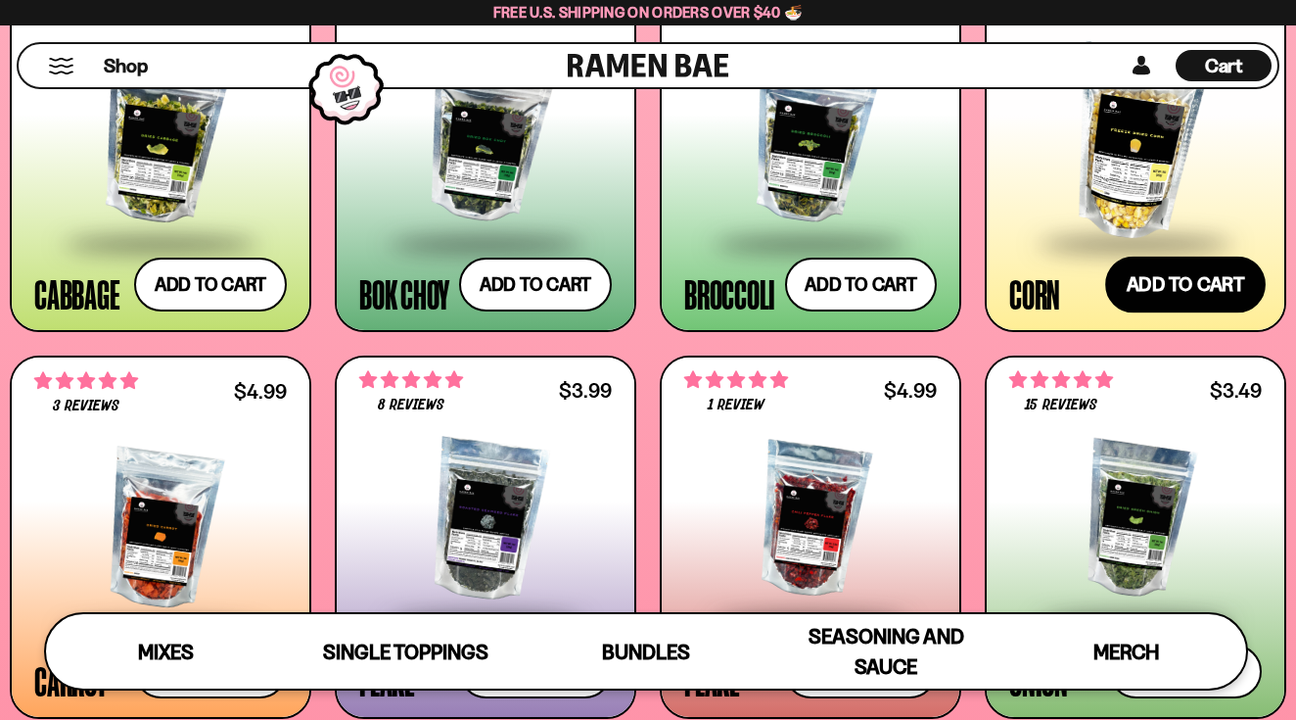
click at [1141, 288] on button "Add to cart Add — Regular price $7.49 Regular price Sale price $7.49 Unit price…" at bounding box center [1185, 285] width 161 height 57
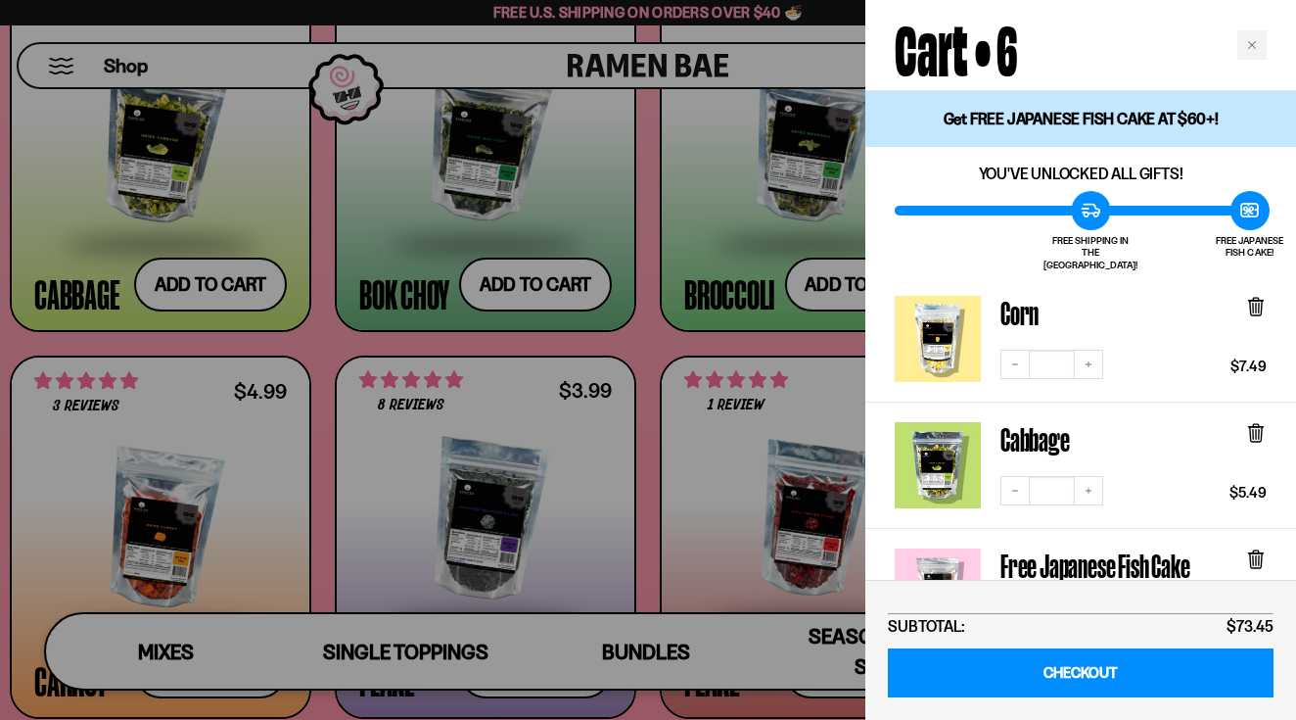
click at [720, 341] on div at bounding box center [648, 360] width 1296 height 720
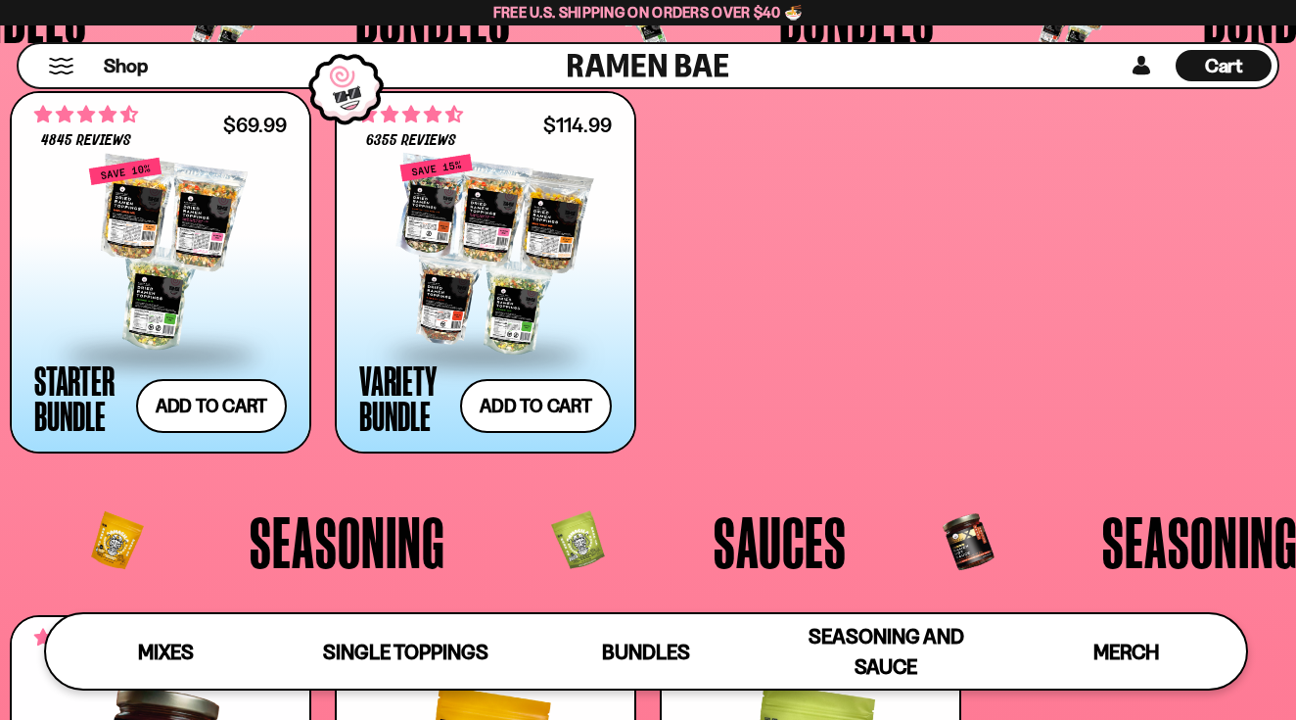
scroll to position [3625, 0]
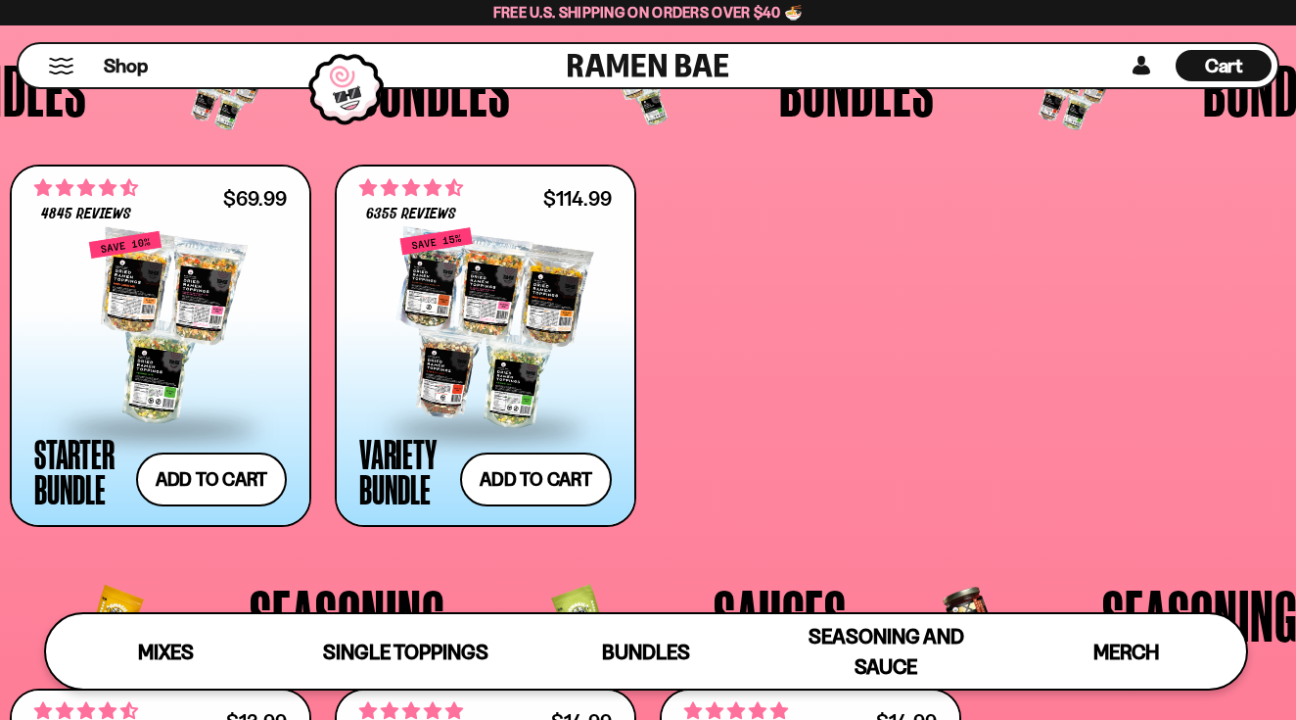
click at [1228, 72] on span "Cart" at bounding box center [1224, 65] width 38 height 23
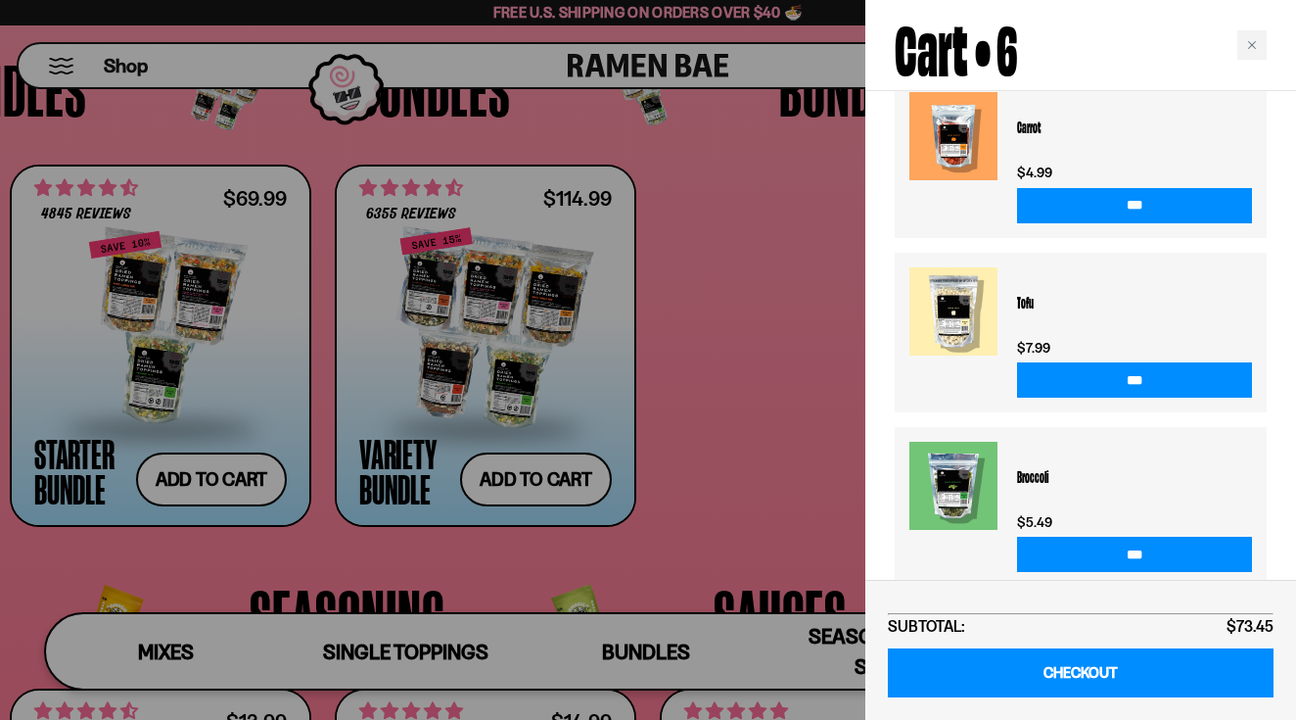
scroll to position [1122, 0]
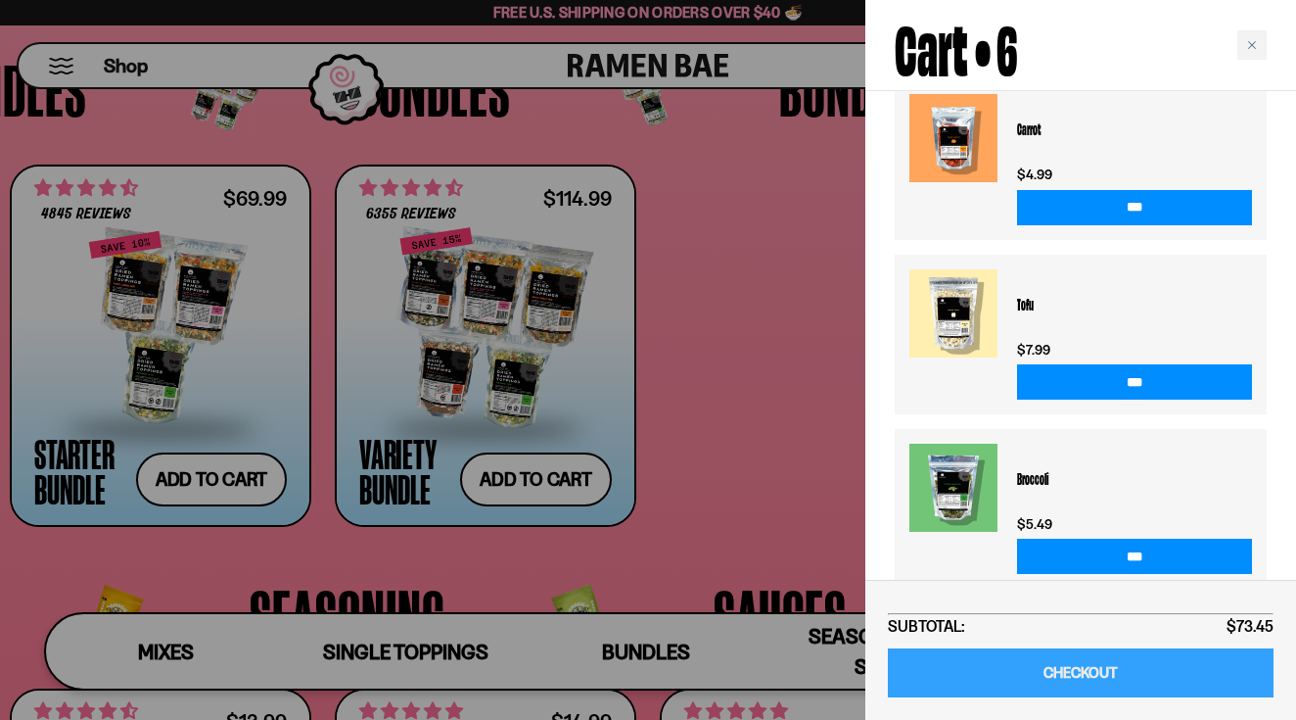
click at [1057, 670] on link "CHECKOUT" at bounding box center [1081, 673] width 386 height 50
